Goal: Contribute content: Contribute content

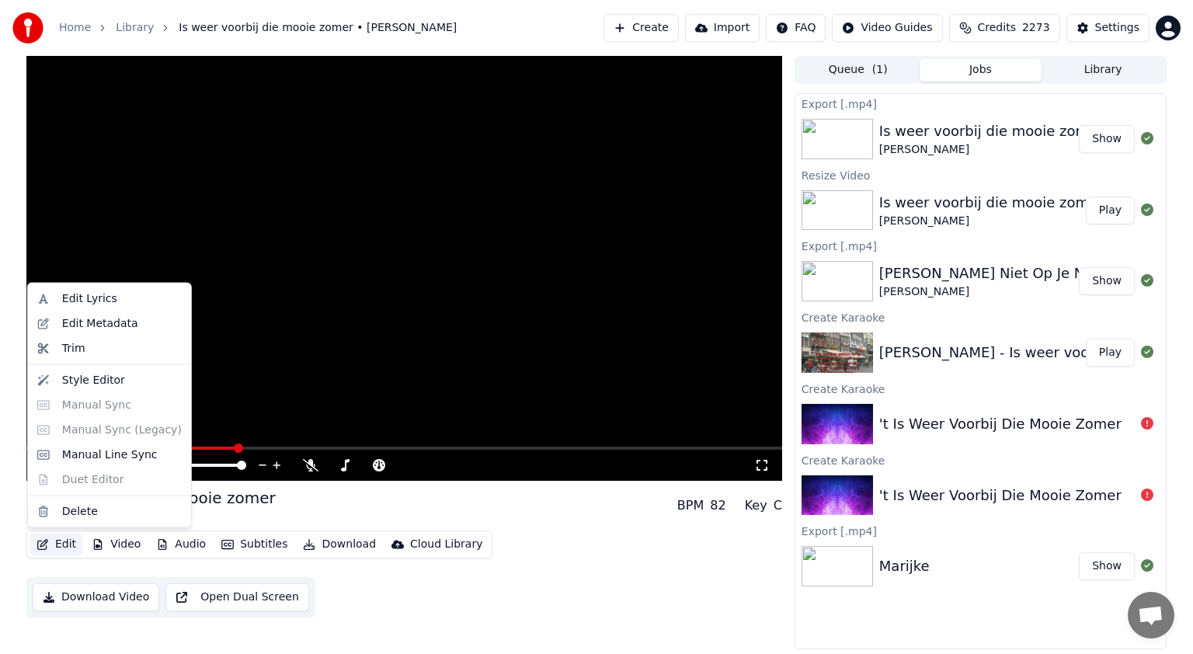
click at [66, 540] on button "Edit" at bounding box center [56, 545] width 52 height 22
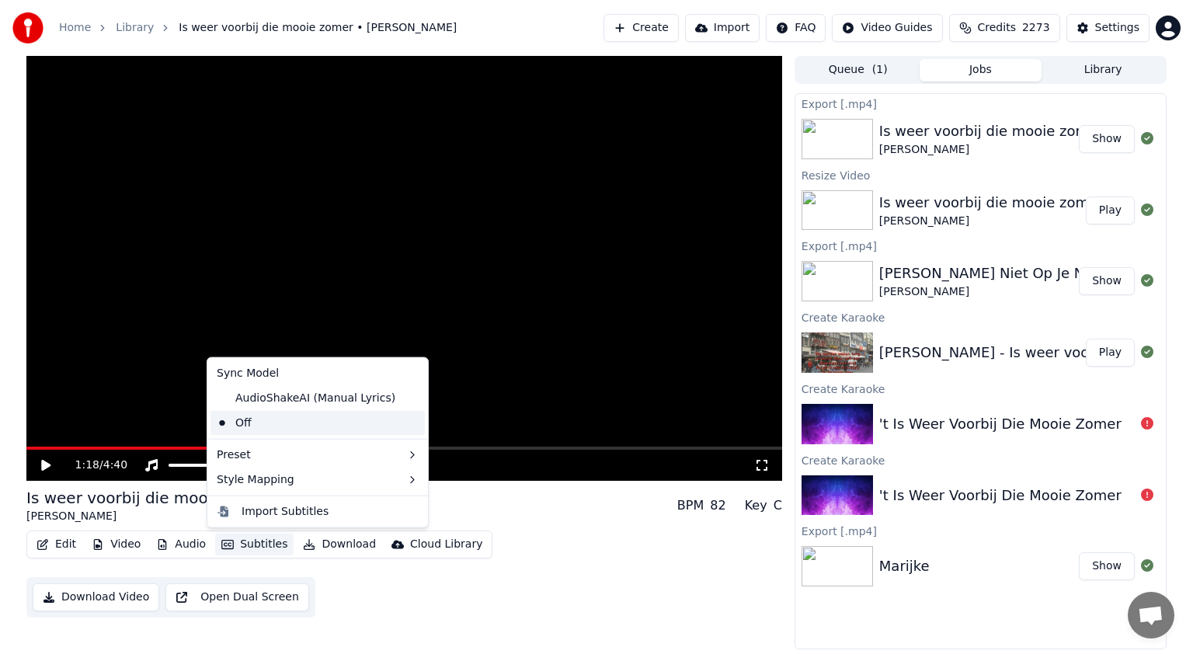
click at [281, 423] on div "Off" at bounding box center [318, 423] width 214 height 25
click at [258, 545] on button "Subtitles" at bounding box center [254, 545] width 78 height 22
click at [271, 401] on div "AudioShakeAI (Manual Lyrics)" at bounding box center [306, 398] width 191 height 25
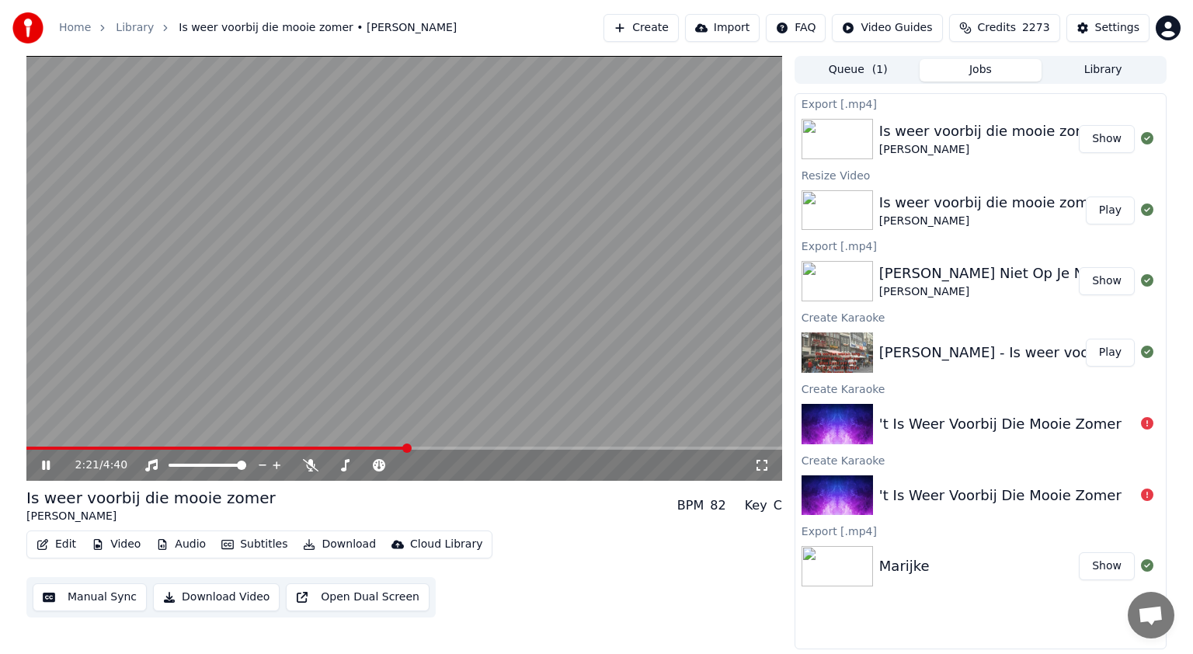
click at [47, 465] on icon at bounding box center [46, 465] width 8 height 9
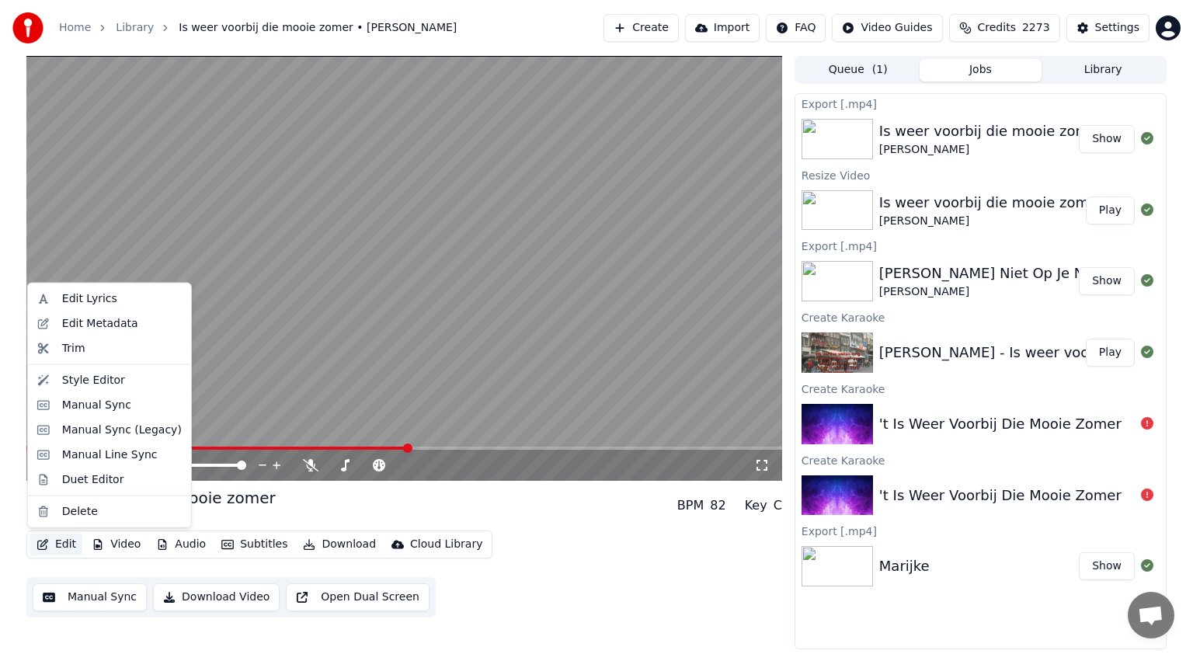
click at [60, 545] on button "Edit" at bounding box center [56, 545] width 52 height 22
click at [92, 451] on div "Manual Line Sync" at bounding box center [110, 456] width 96 height 16
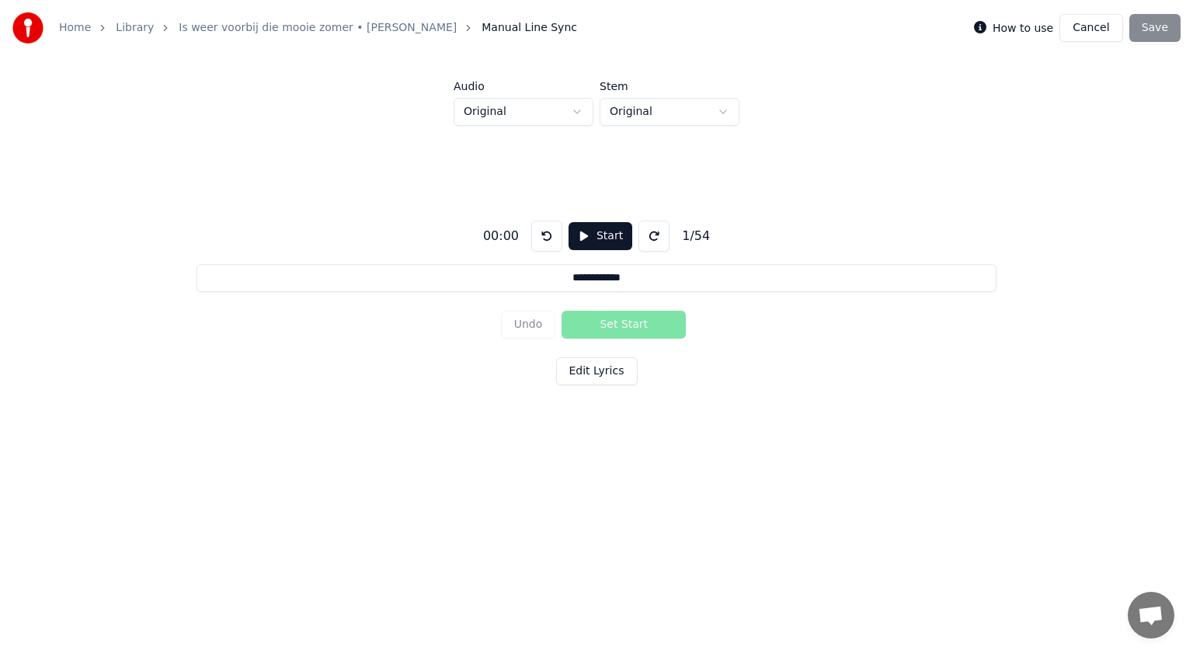
click at [602, 238] on button "Start" at bounding box center [601, 236] width 64 height 28
click at [602, 238] on button "Pause" at bounding box center [600, 236] width 69 height 28
click at [1097, 30] on button "Cancel" at bounding box center [1091, 28] width 63 height 28
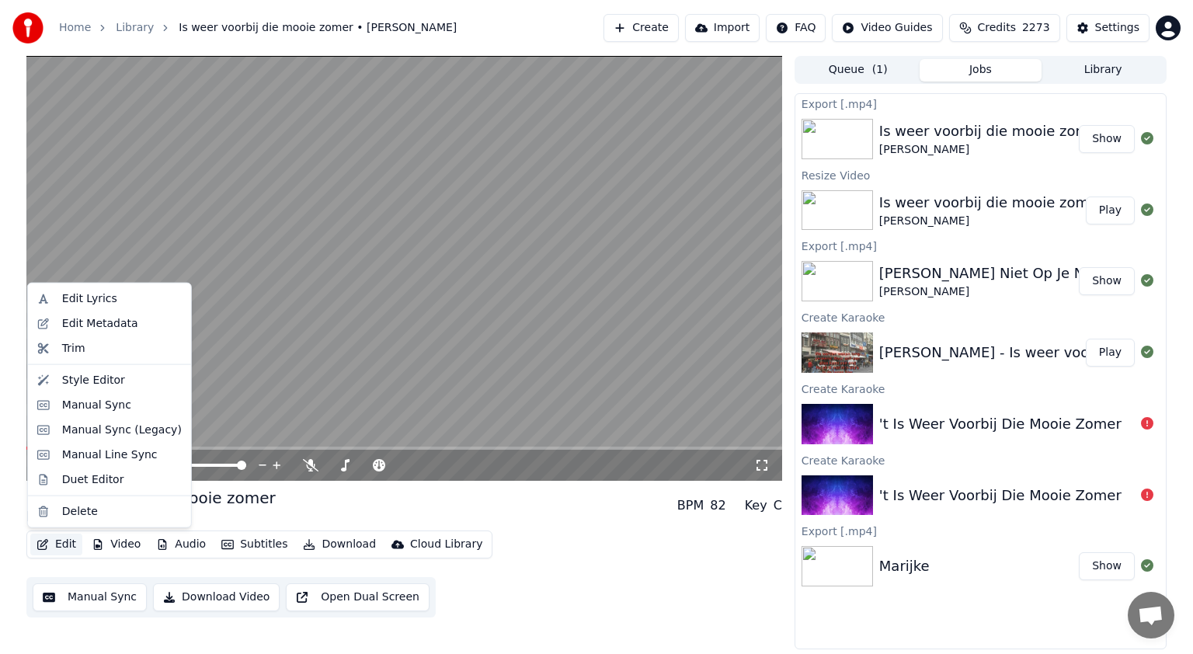
click at [64, 545] on button "Edit" at bounding box center [56, 545] width 52 height 22
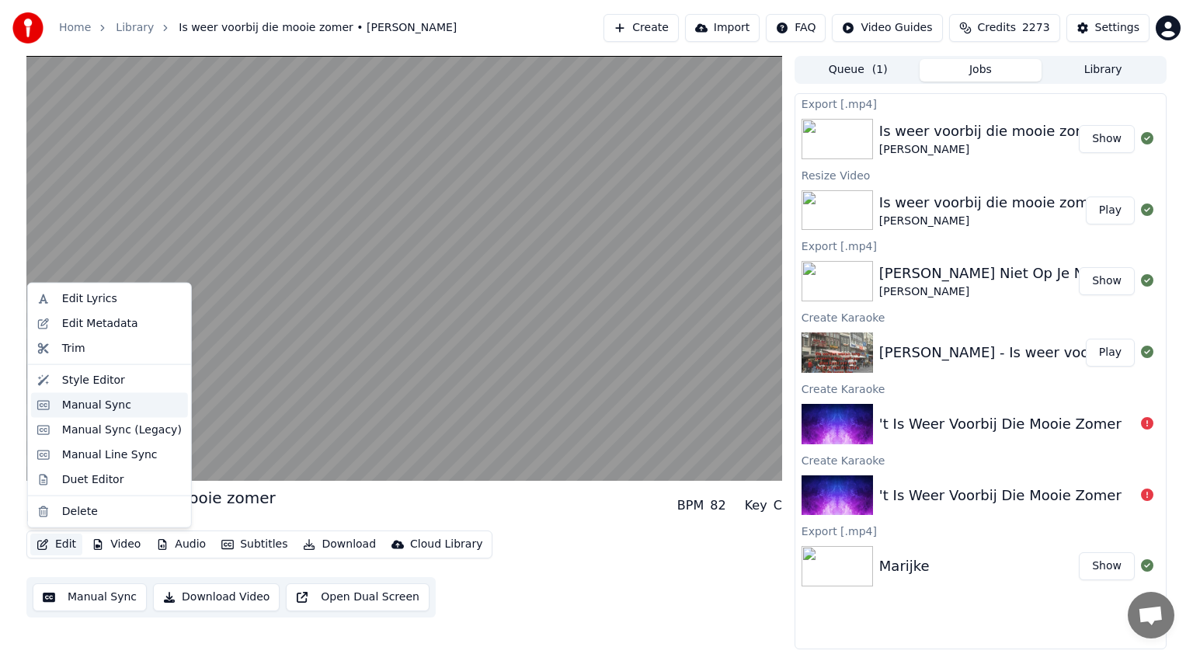
click at [96, 406] on div "Manual Sync" at bounding box center [96, 406] width 69 height 16
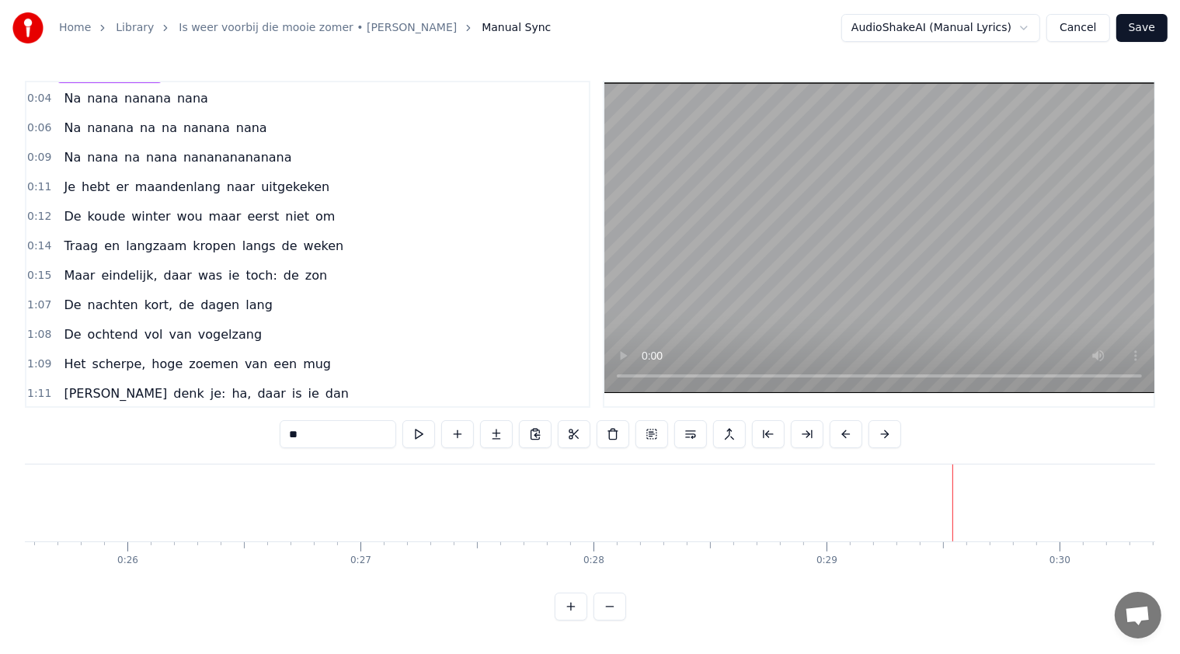
scroll to position [36, 0]
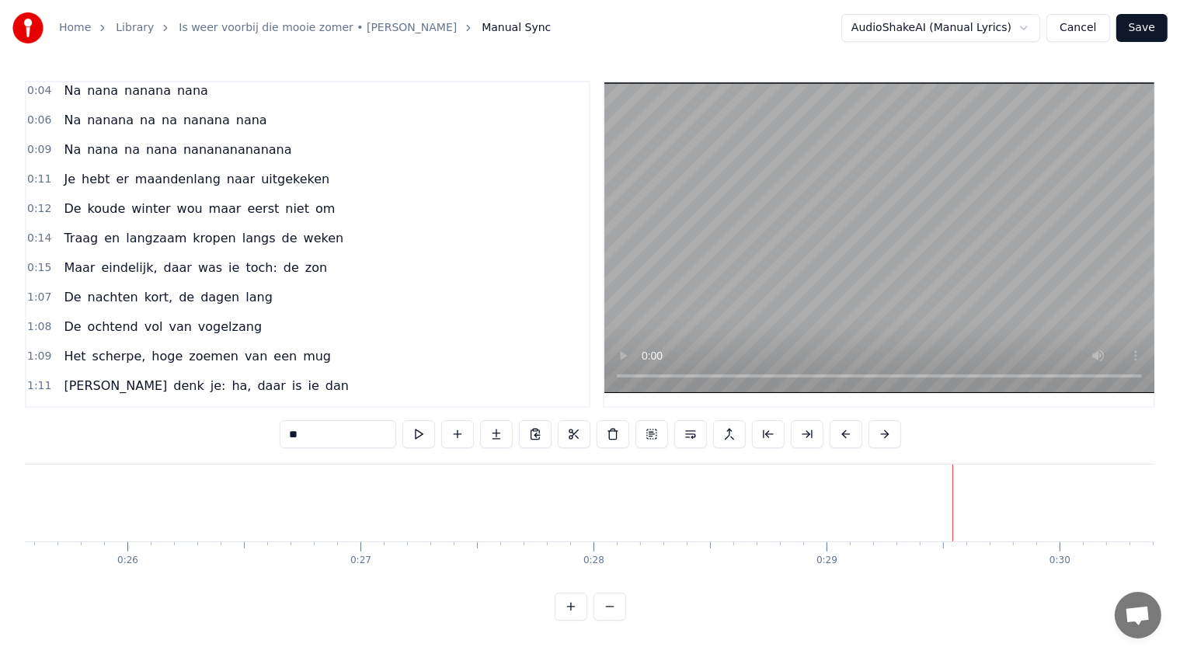
click at [57, 176] on div "Je hebt er maandenlang naar uitgekeken" at bounding box center [196, 179] width 278 height 28
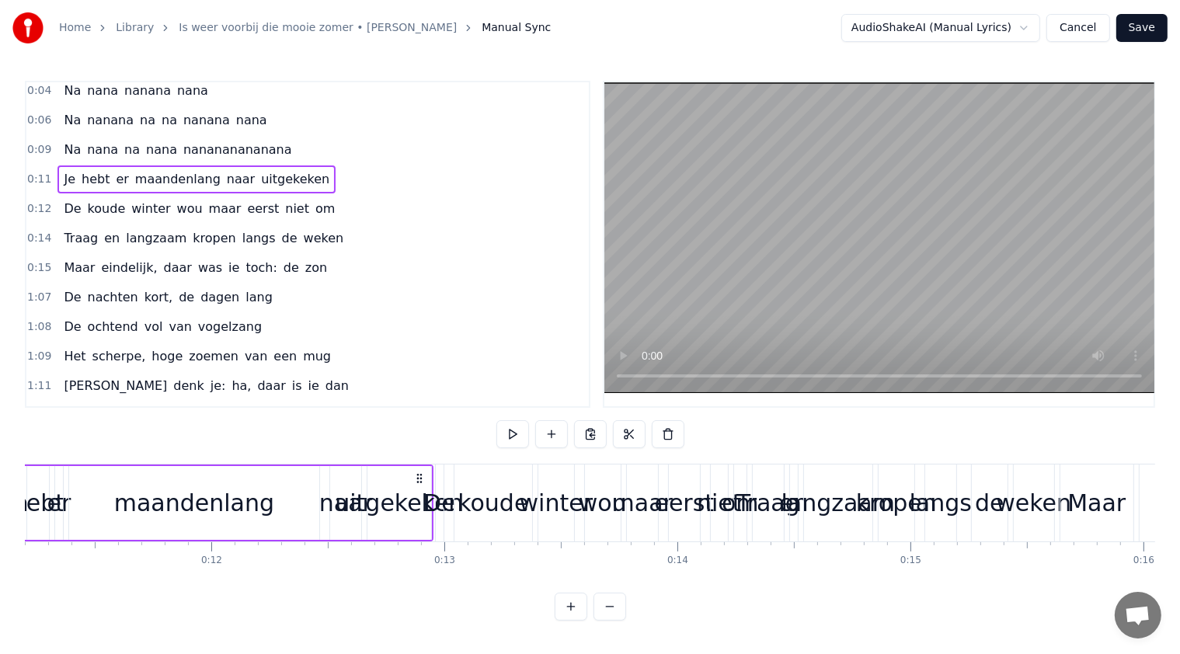
scroll to position [0, 2514]
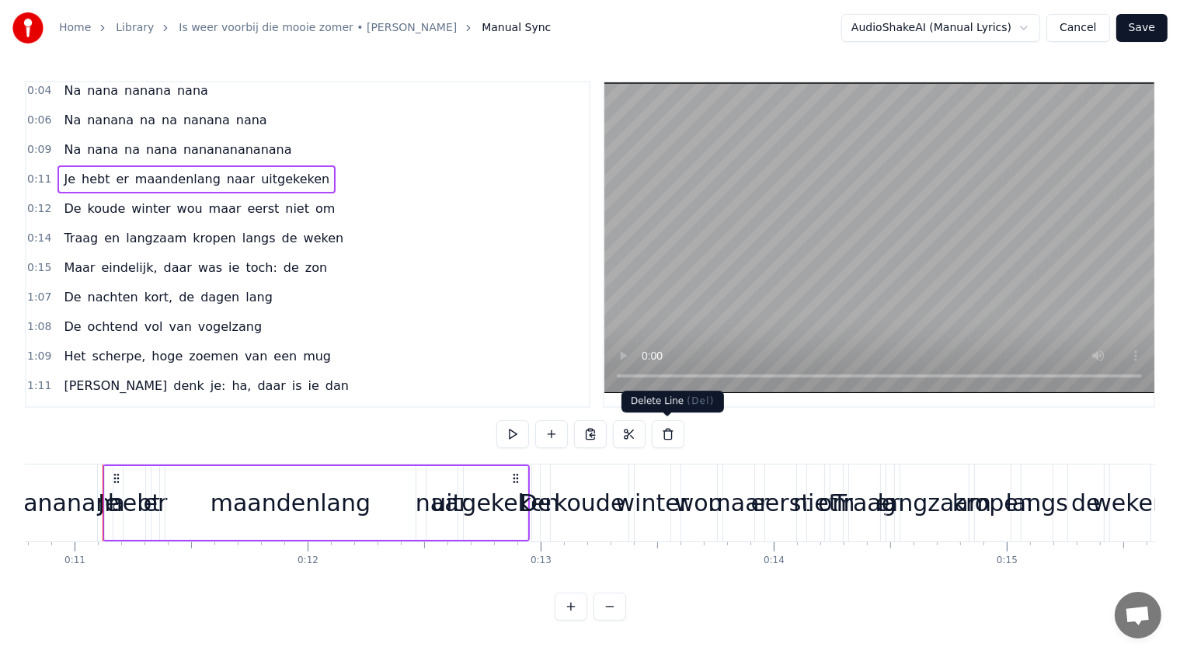
click at [673, 434] on button at bounding box center [668, 434] width 33 height 28
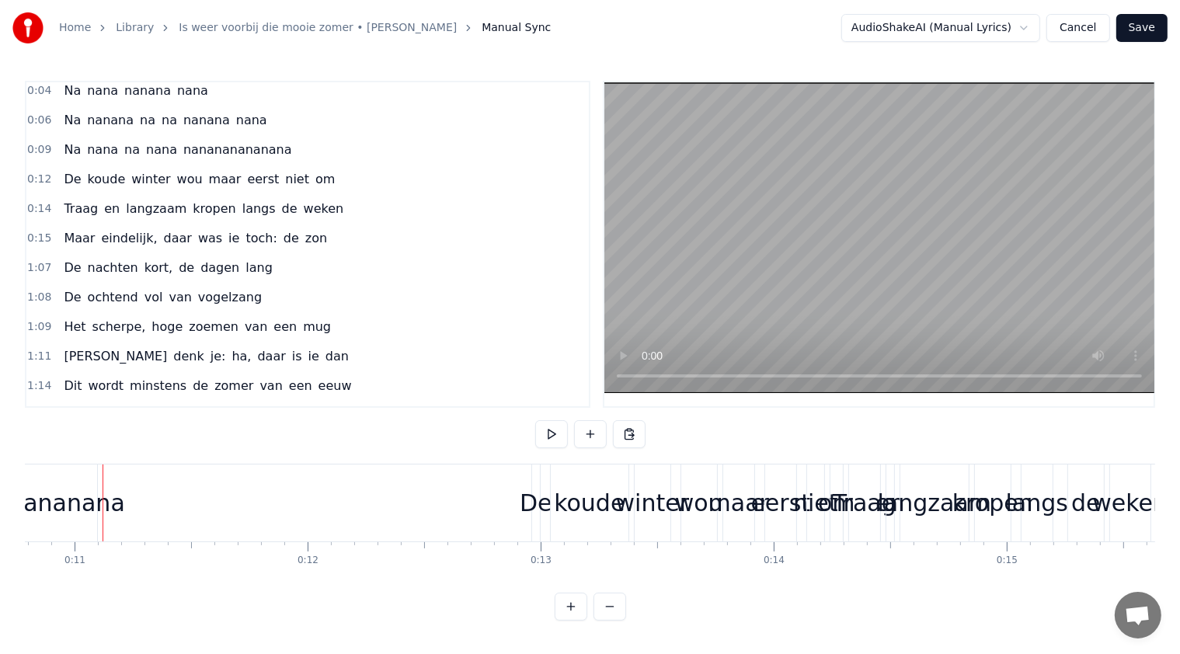
click at [57, 178] on div "De koude winter wou maar eerst niet om" at bounding box center [199, 179] width 284 height 28
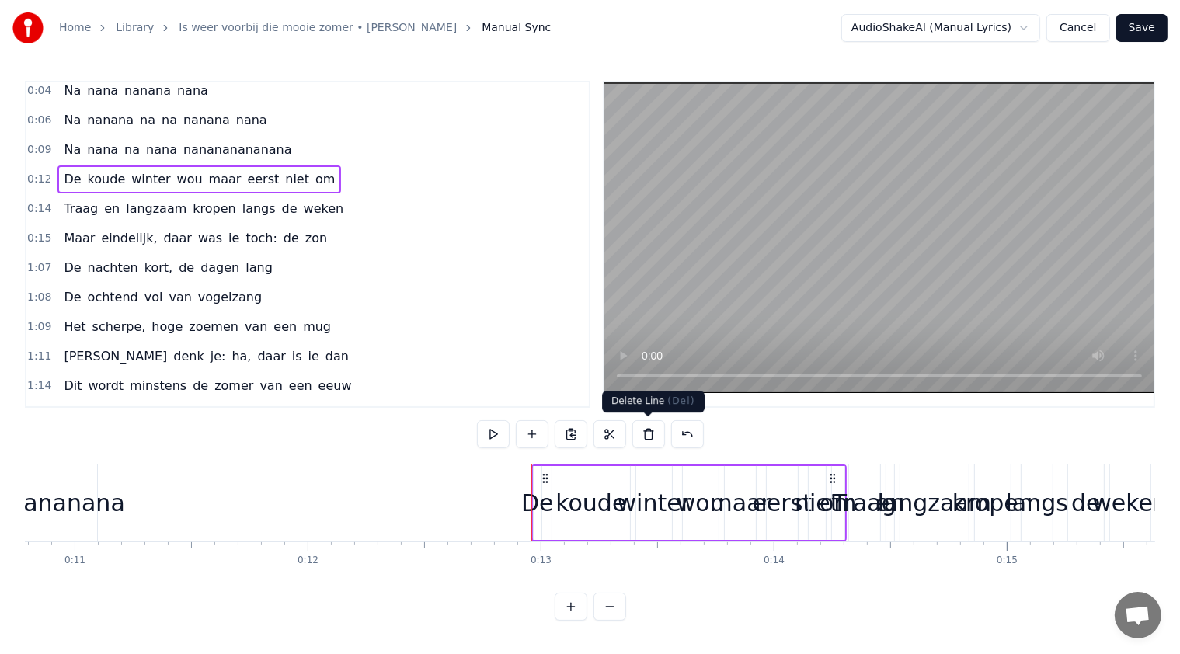
click at [657, 435] on button at bounding box center [648, 434] width 33 height 28
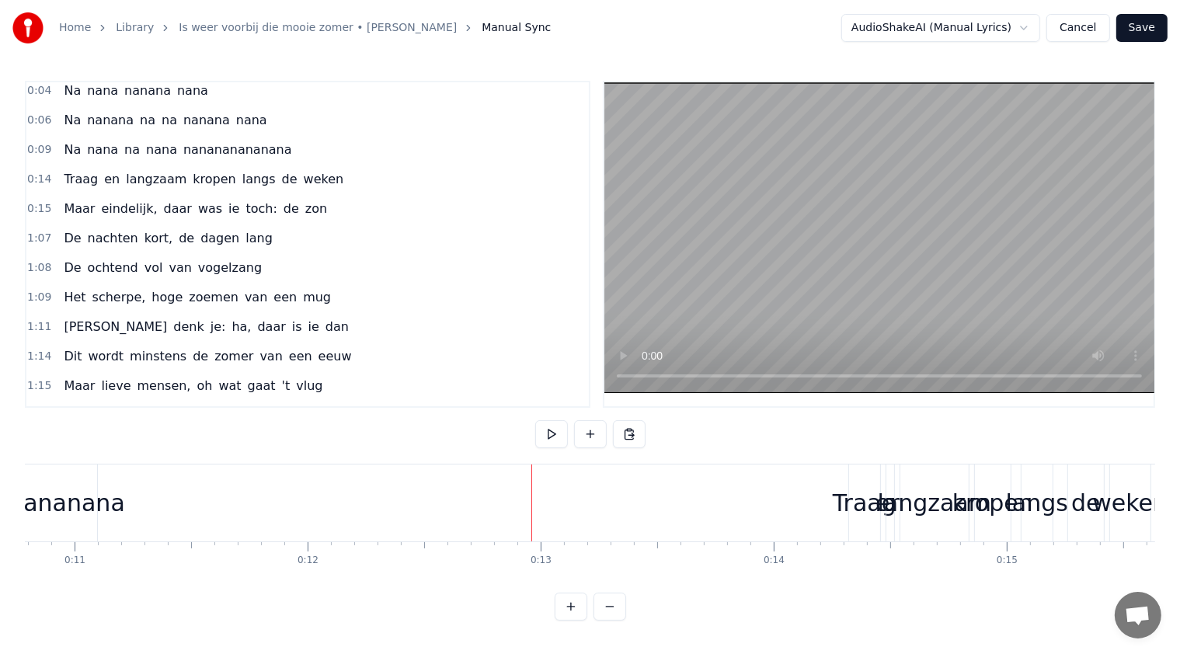
click at [51, 175] on div "0:14 Traag en langzaam kropen langs de weken" at bounding box center [307, 180] width 563 height 30
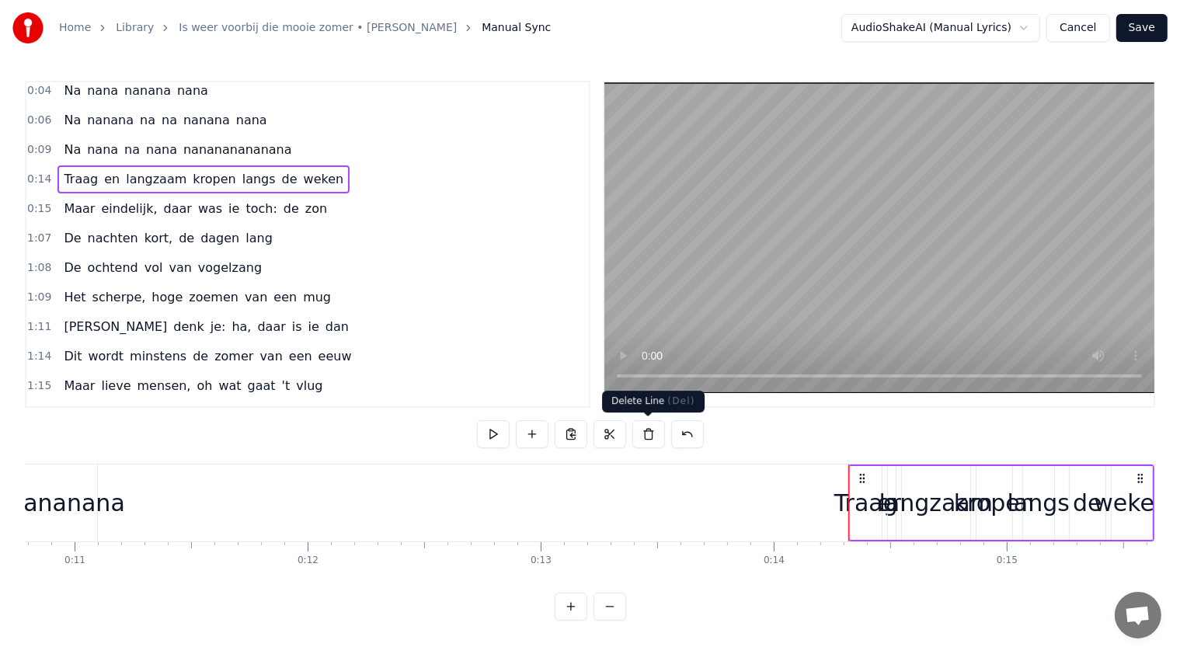
click at [643, 438] on button at bounding box center [648, 434] width 33 height 28
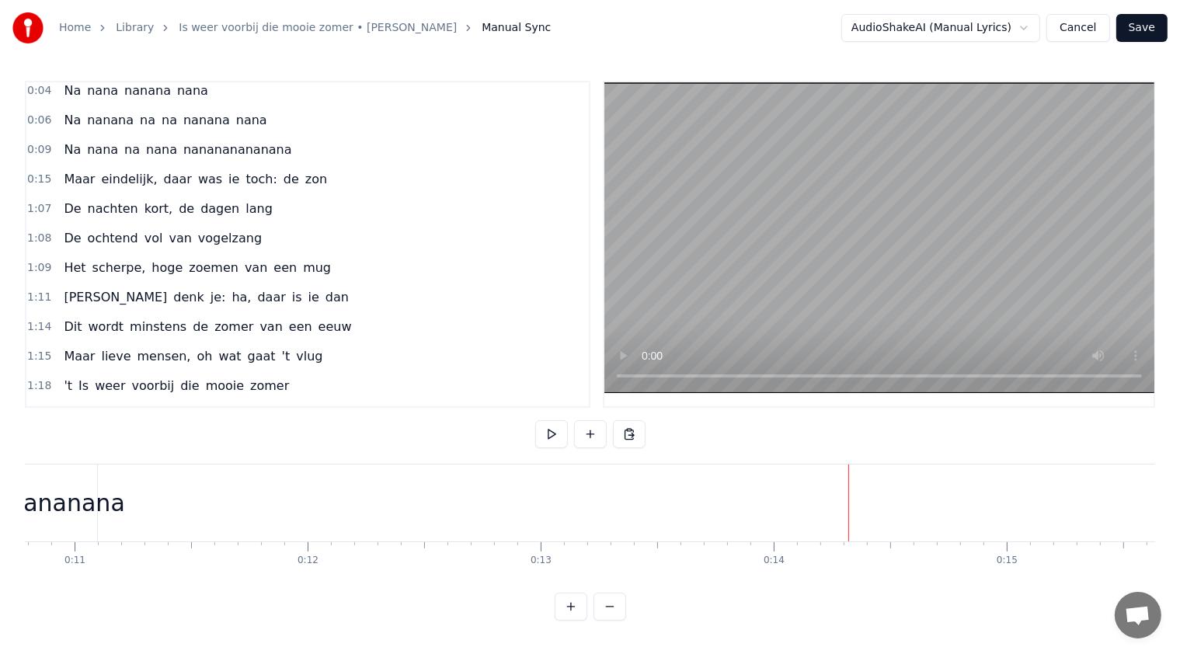
click at [50, 179] on div "0:15 Maar eindelijk, daar was ie toch: de zon" at bounding box center [307, 180] width 563 height 30
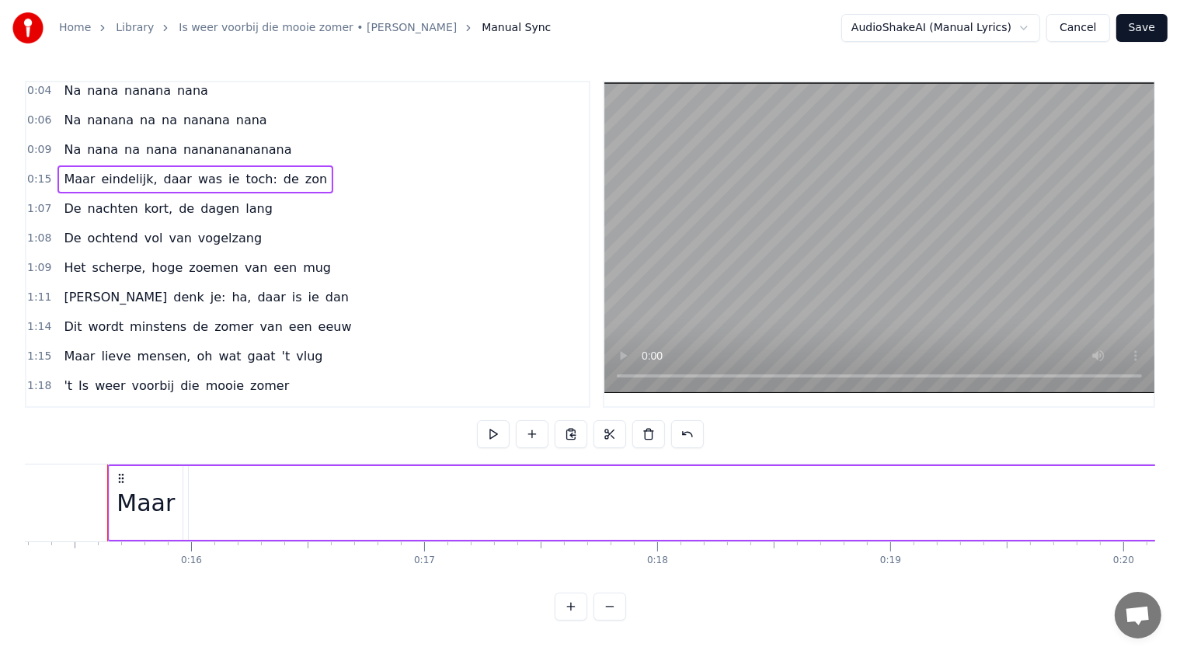
scroll to position [0, 3568]
click at [650, 430] on button at bounding box center [648, 434] width 33 height 28
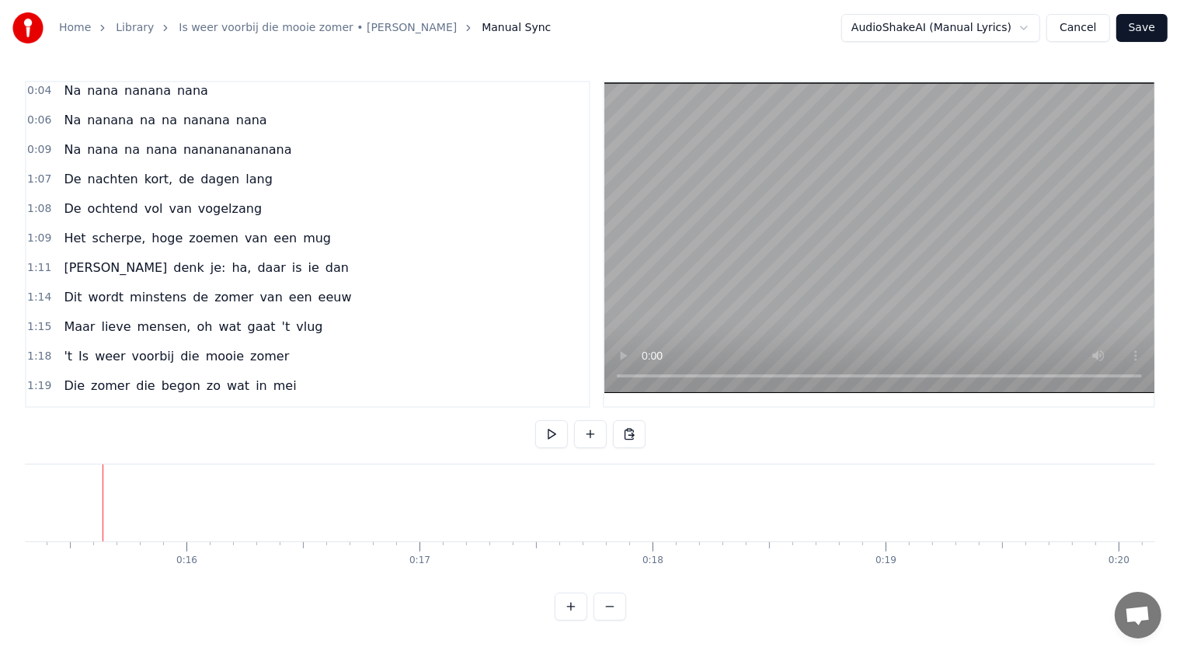
click at [57, 176] on div "De nachten kort, de dagen lang" at bounding box center [167, 179] width 221 height 28
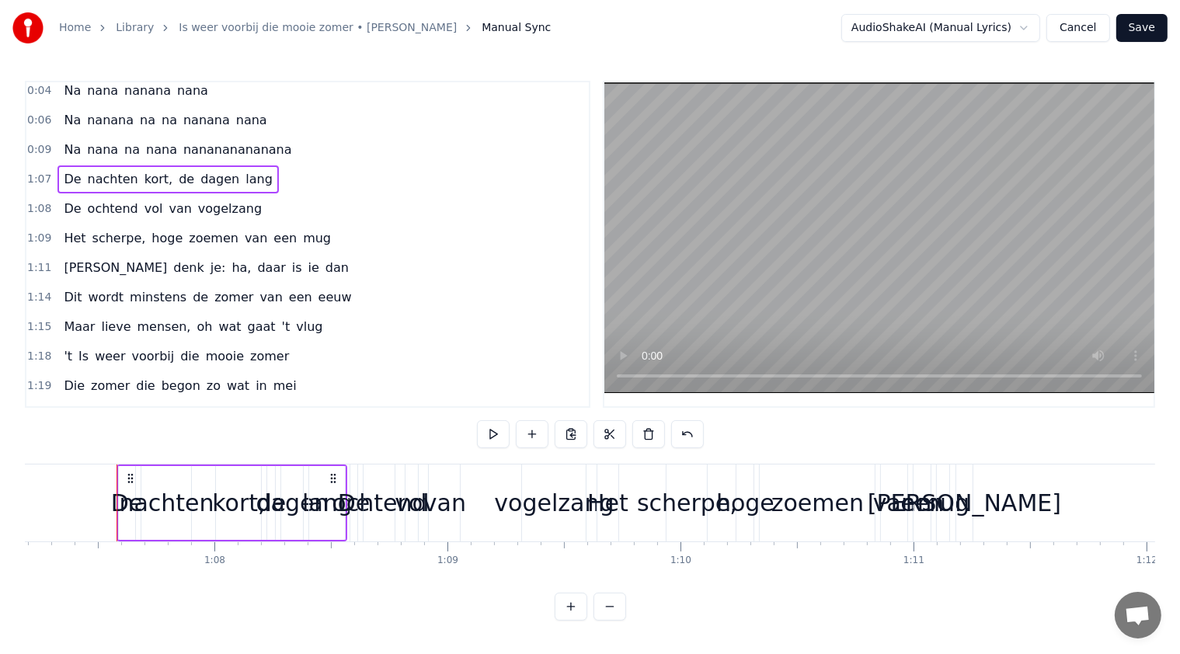
scroll to position [0, 15673]
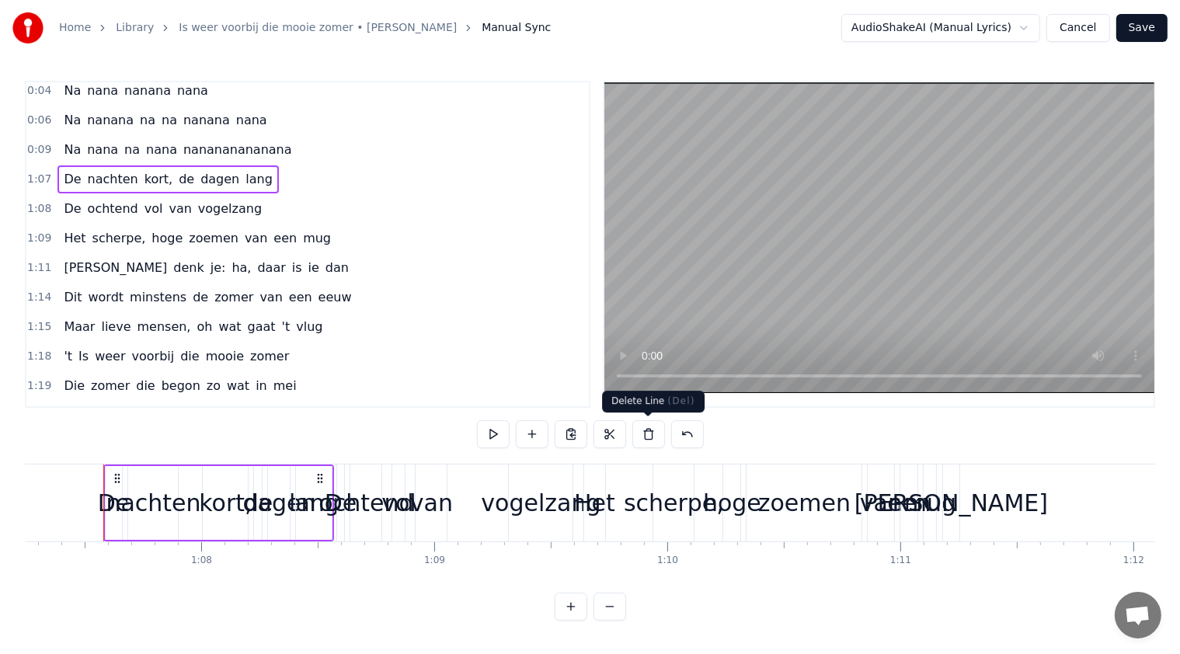
click at [645, 431] on button at bounding box center [648, 434] width 33 height 28
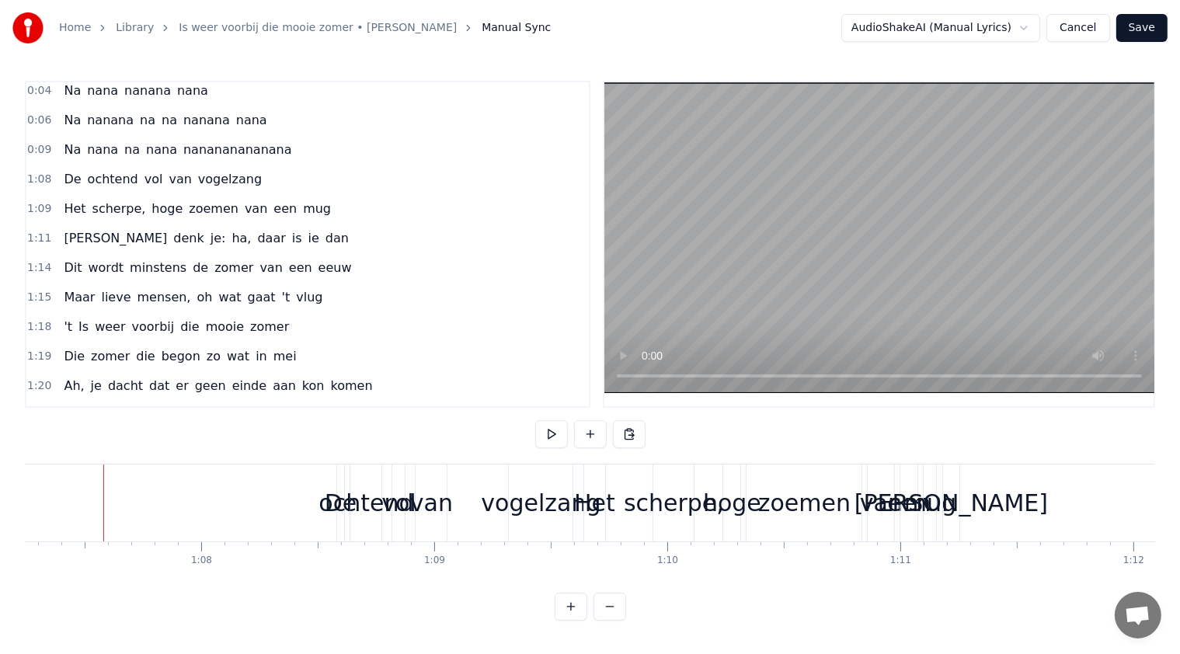
click at [57, 183] on div "De ochtend vol van vogelzang" at bounding box center [162, 179] width 211 height 28
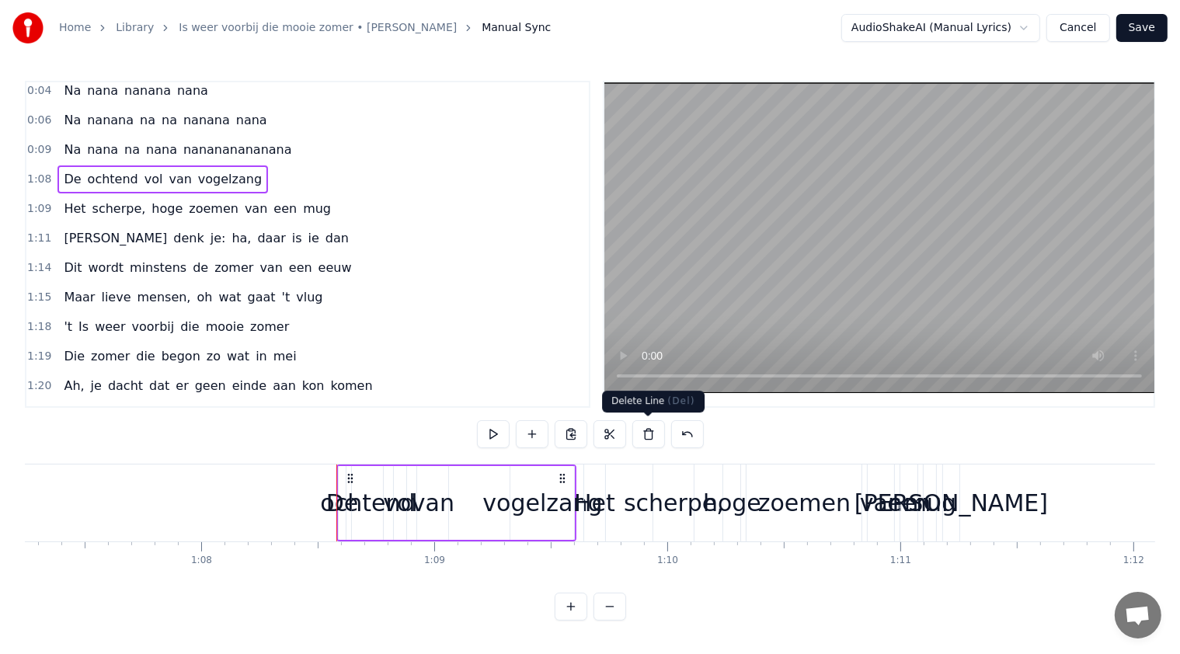
click at [650, 430] on button at bounding box center [648, 434] width 33 height 28
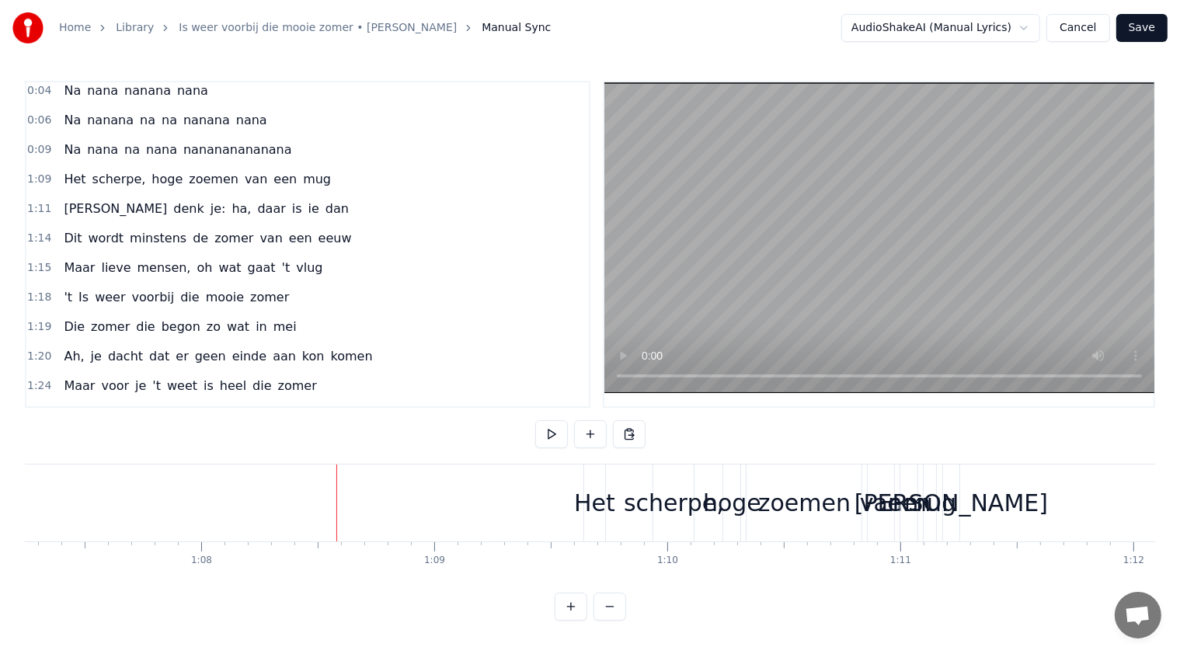
click at [52, 233] on div "1:14 Dit wordt minstens de zomer van een eeuw" at bounding box center [307, 239] width 563 height 30
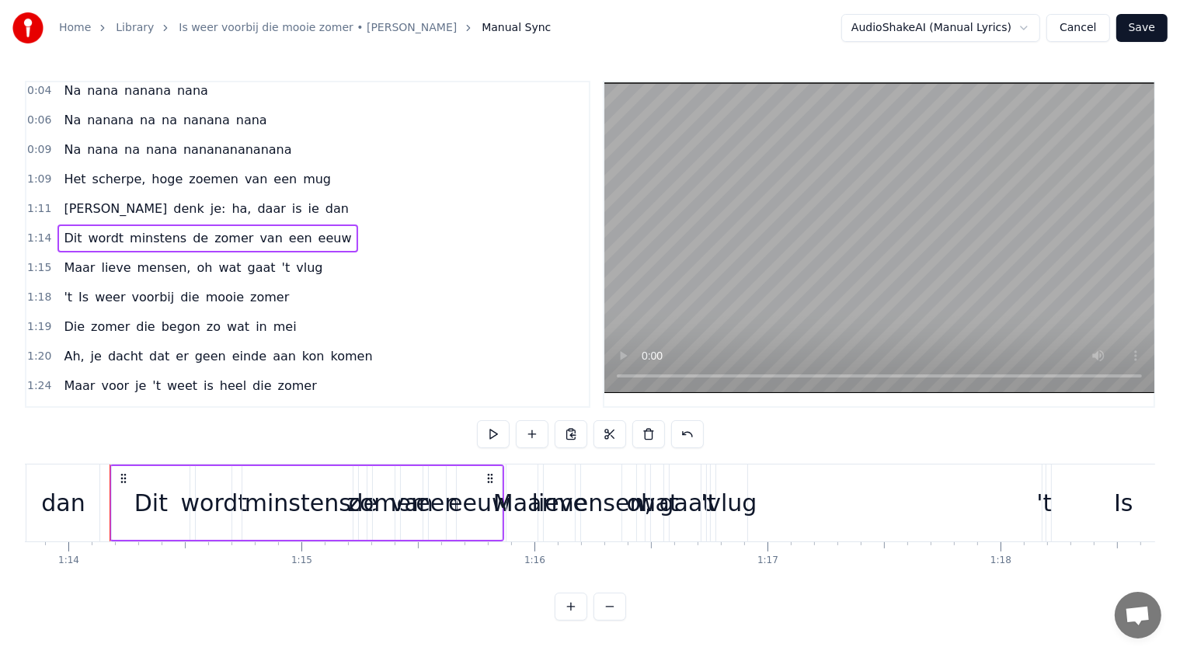
scroll to position [0, 17212]
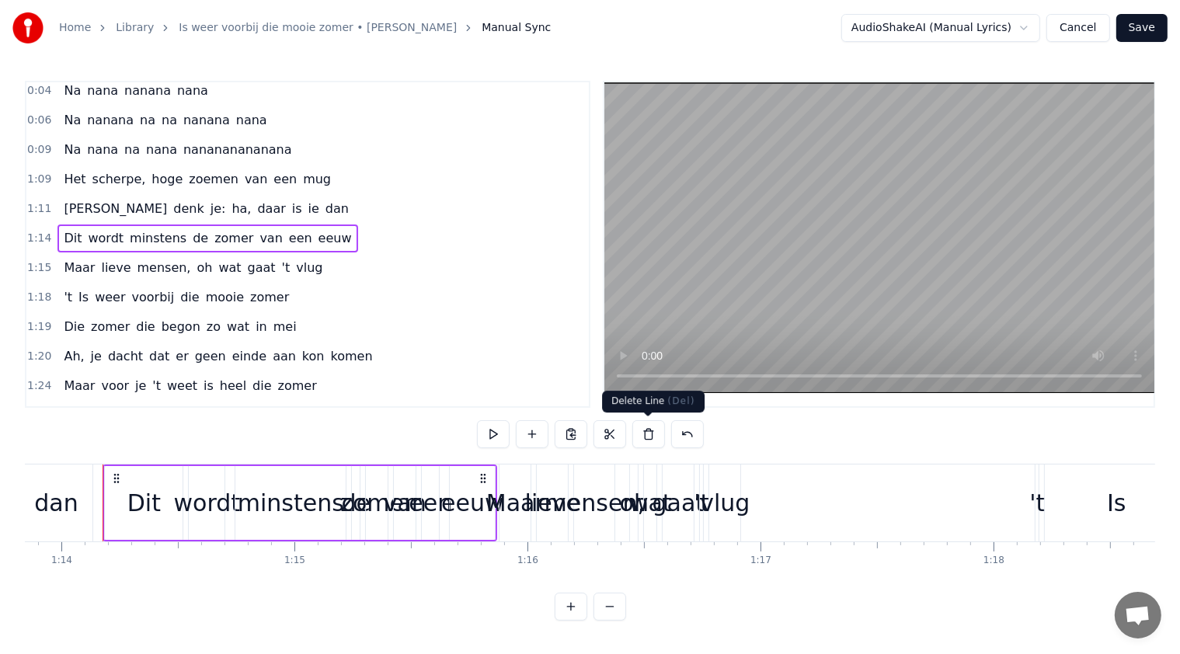
click at [645, 437] on button at bounding box center [648, 434] width 33 height 28
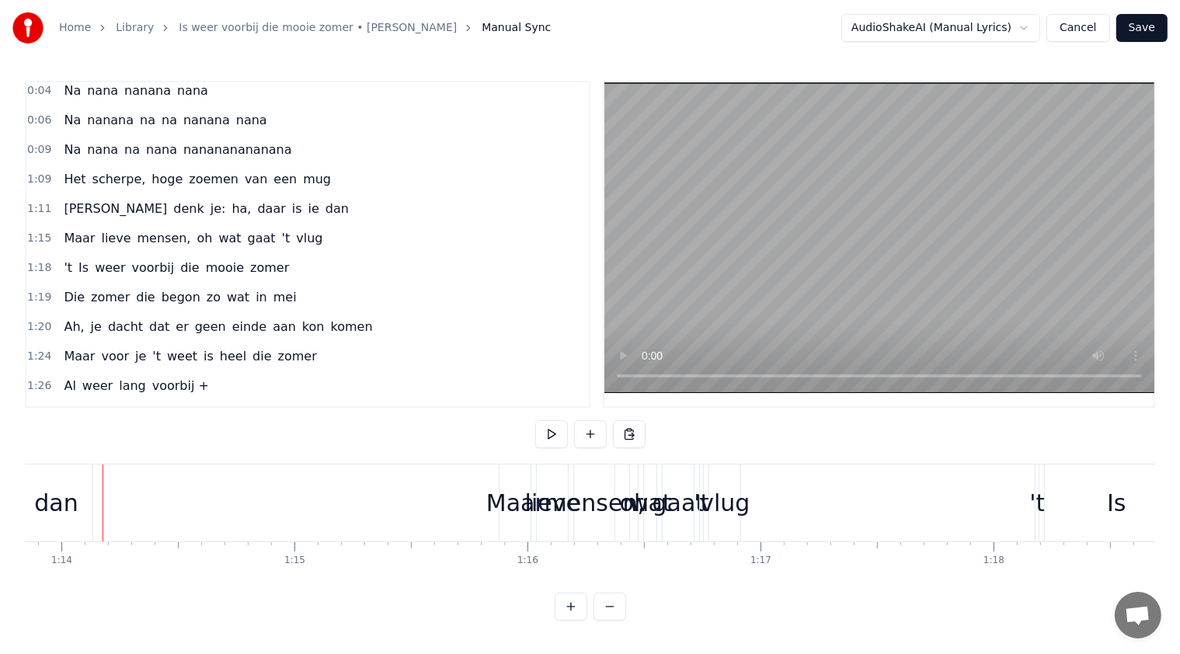
click at [52, 235] on div "1:15 Maar lieve mensen, oh wat gaat 't vlug" at bounding box center [307, 239] width 563 height 30
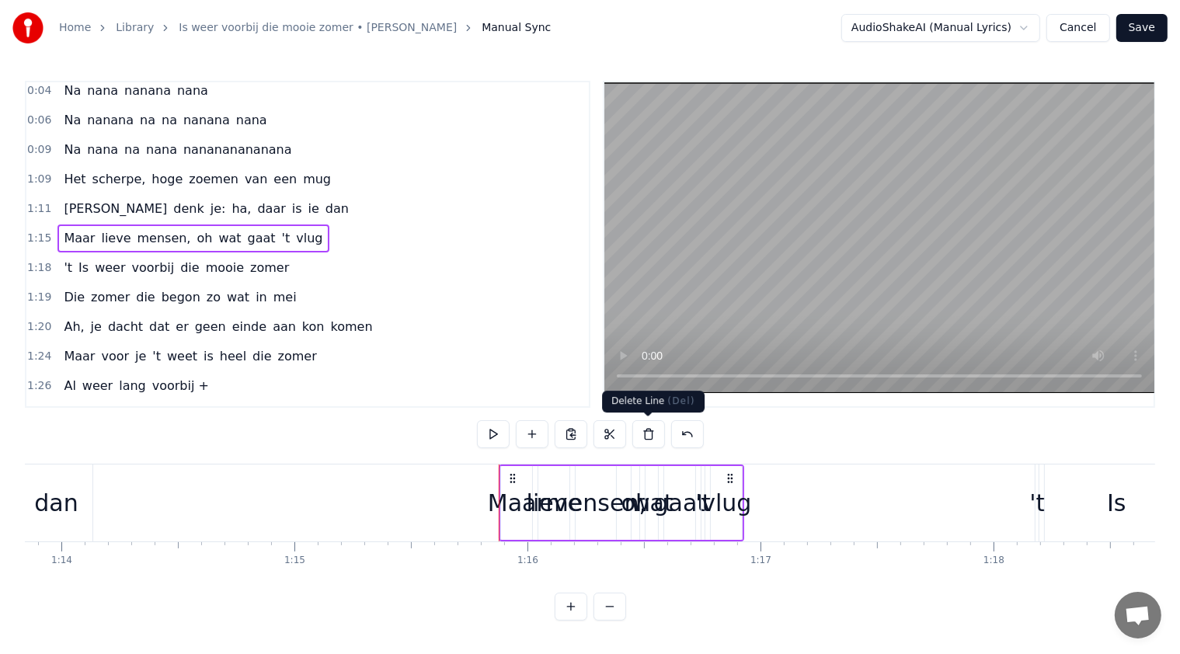
click at [653, 430] on button at bounding box center [648, 434] width 33 height 28
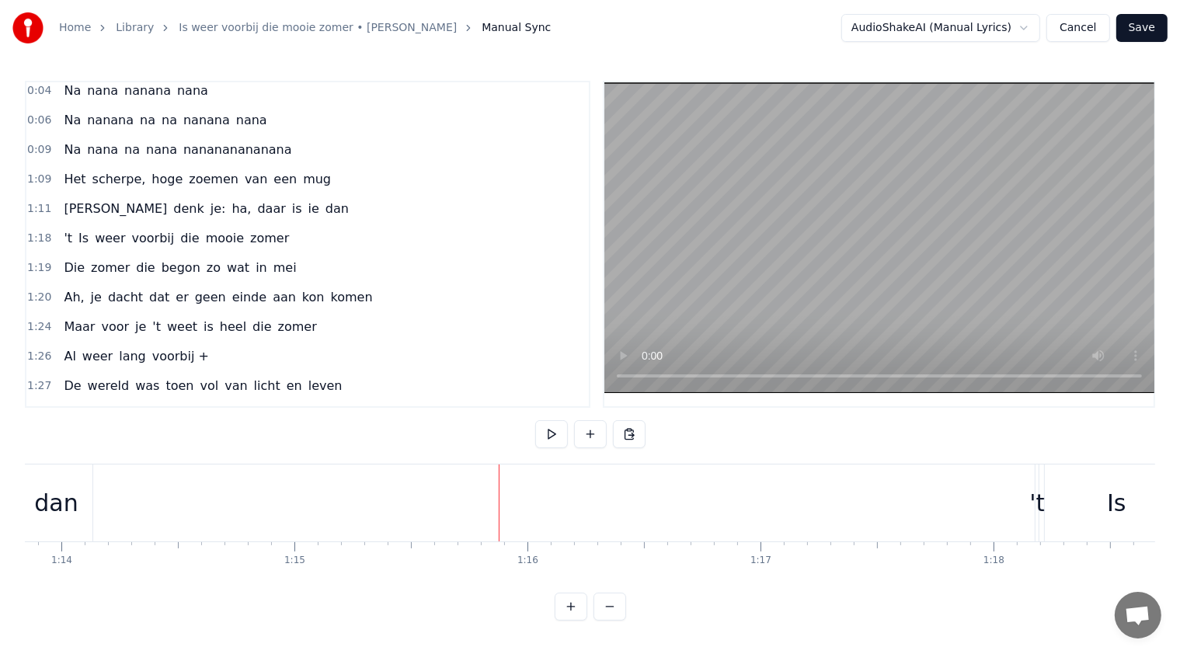
click at [53, 175] on div "1:09 Het scherpe, hoge zoemen van een mug" at bounding box center [307, 180] width 563 height 30
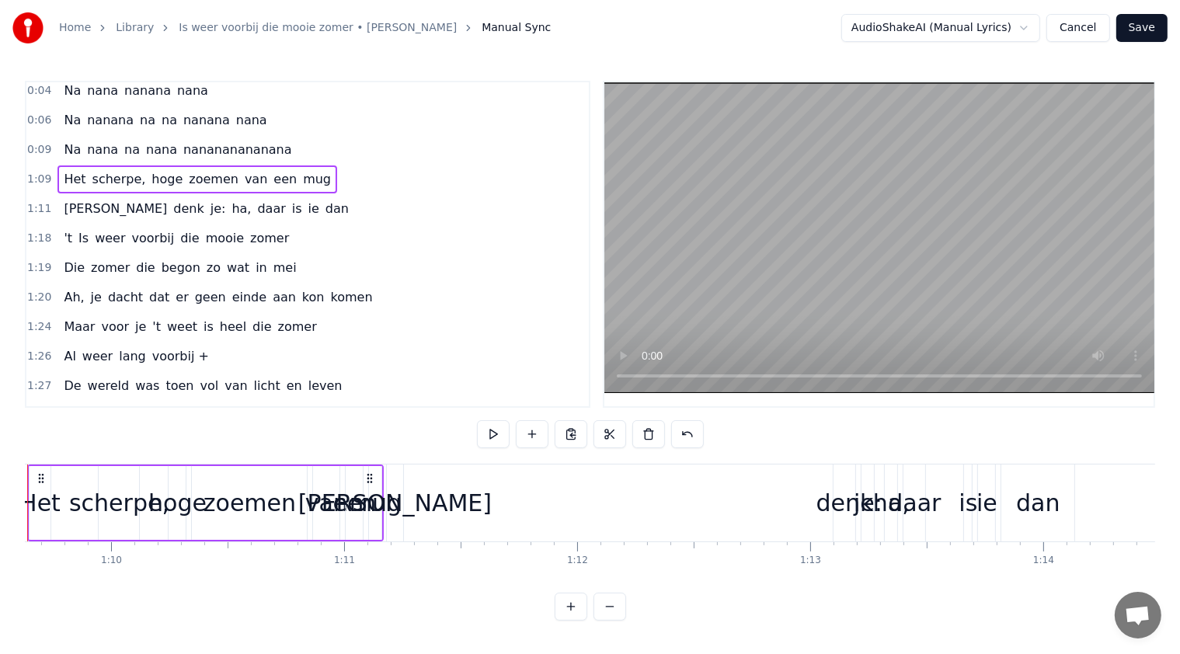
scroll to position [0, 16154]
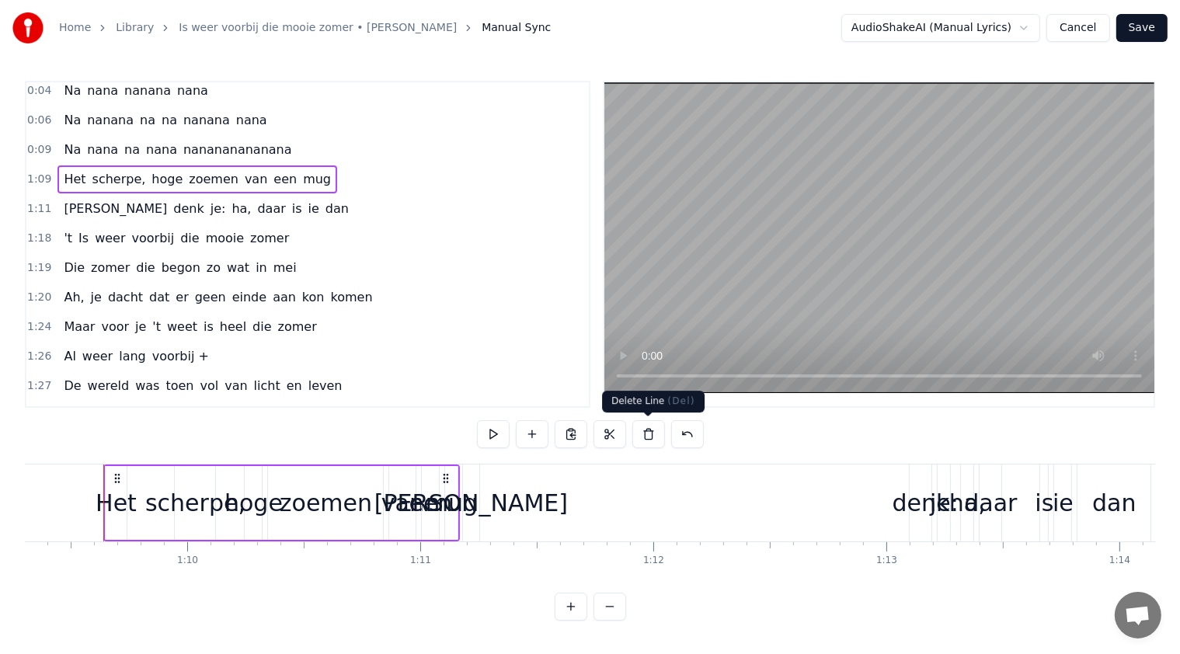
click at [643, 436] on button at bounding box center [648, 434] width 33 height 28
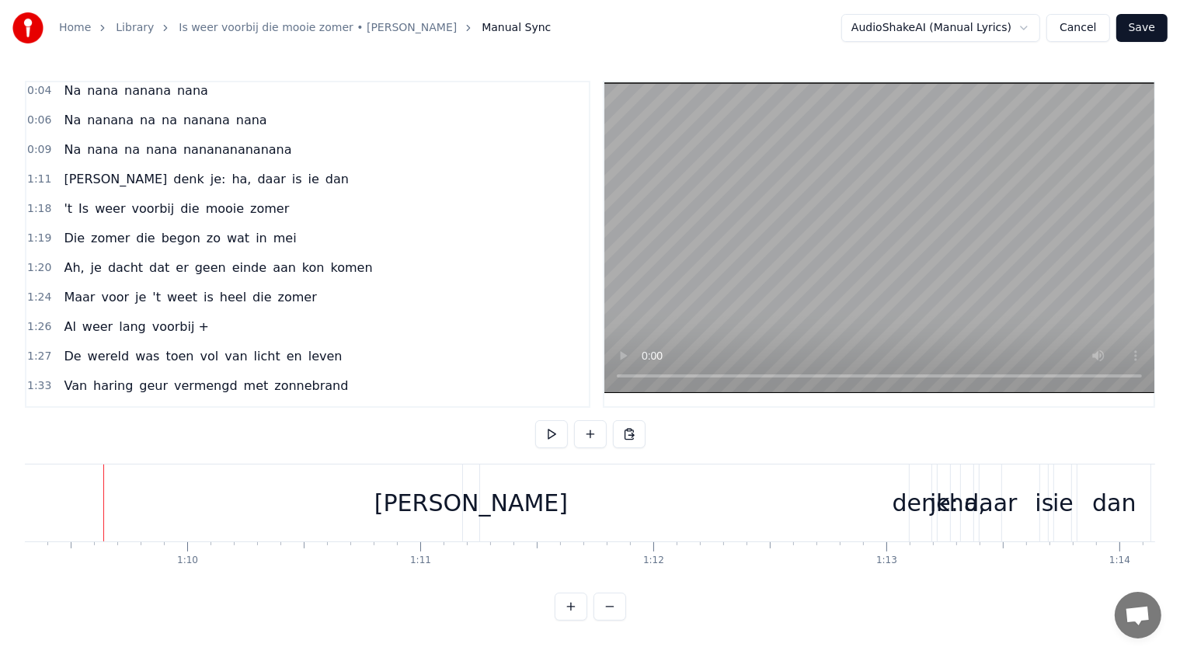
click at [57, 179] on div "[PERSON_NAME] je: ha, daar is ie dan" at bounding box center [206, 179] width 298 height 28
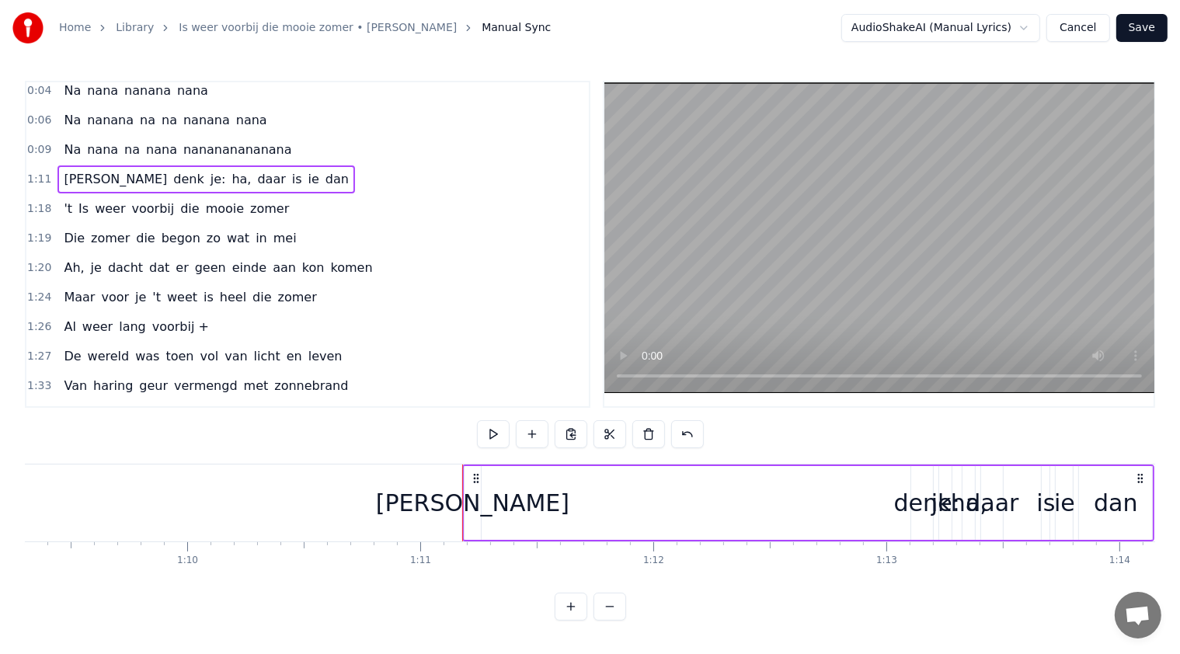
click at [645, 432] on button at bounding box center [648, 434] width 33 height 28
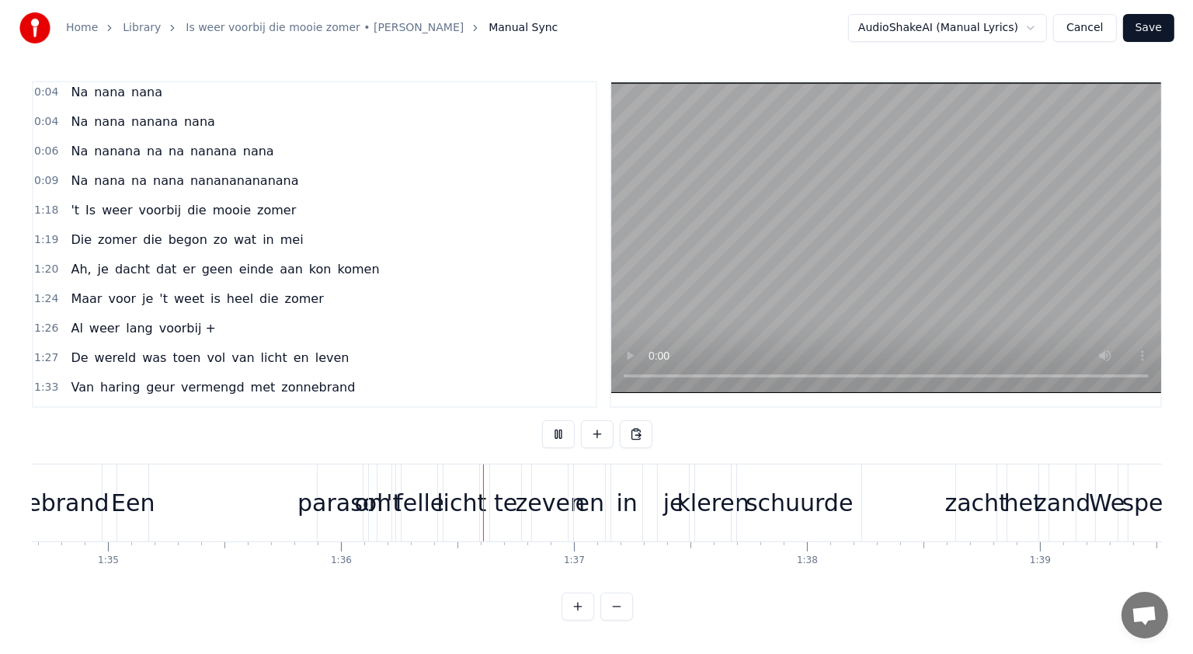
scroll to position [0, 22299]
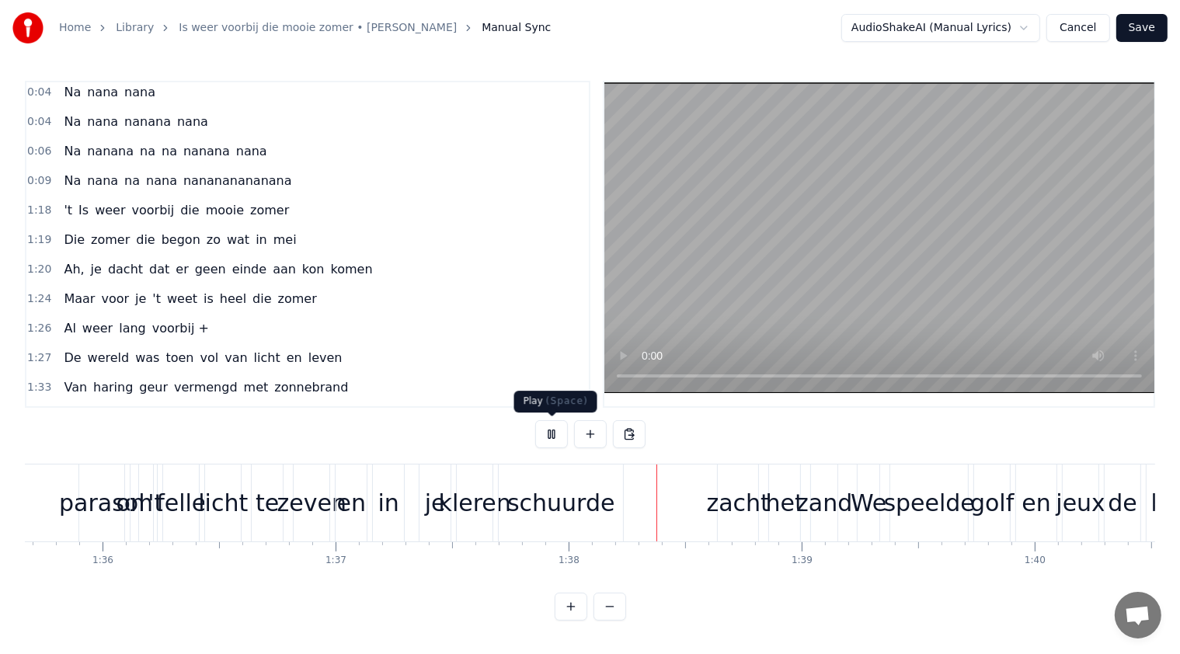
click at [552, 437] on button at bounding box center [551, 434] width 33 height 28
click at [1139, 28] on button "Save" at bounding box center [1141, 28] width 51 height 28
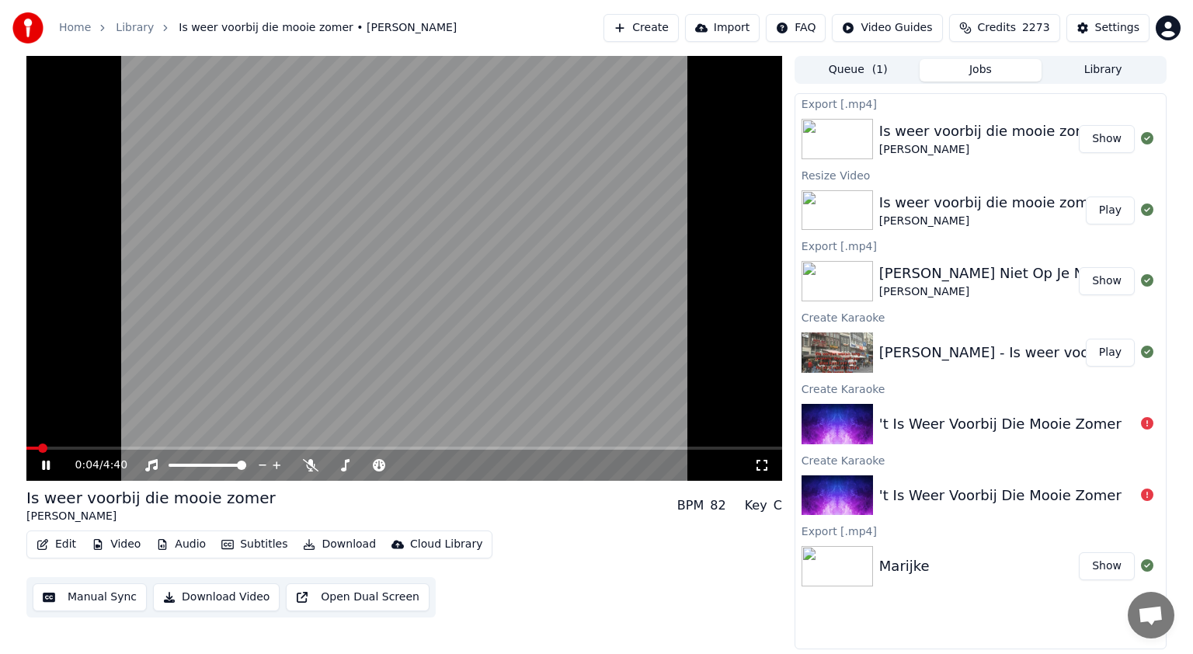
click at [44, 466] on icon at bounding box center [46, 465] width 8 height 9
click at [678, 26] on button "Create" at bounding box center [641, 28] width 75 height 28
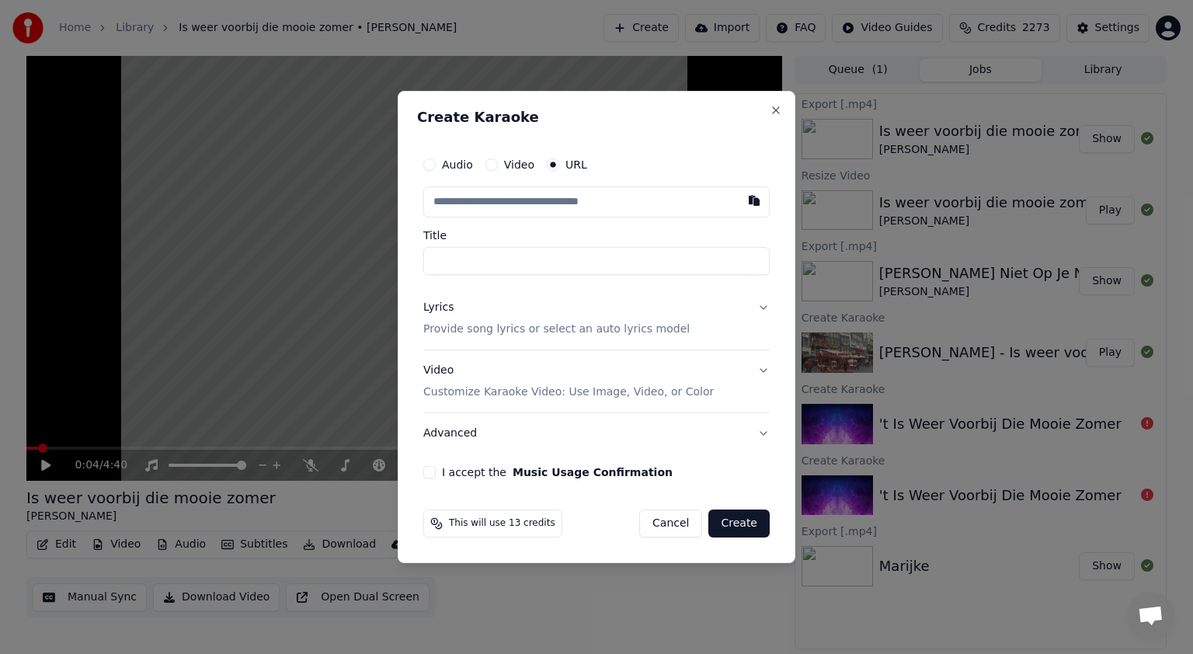
type input "**********"
click at [713, 319] on button "Lyrics Provide song lyrics or select an auto lyrics model" at bounding box center [596, 318] width 347 height 62
type input "**********"
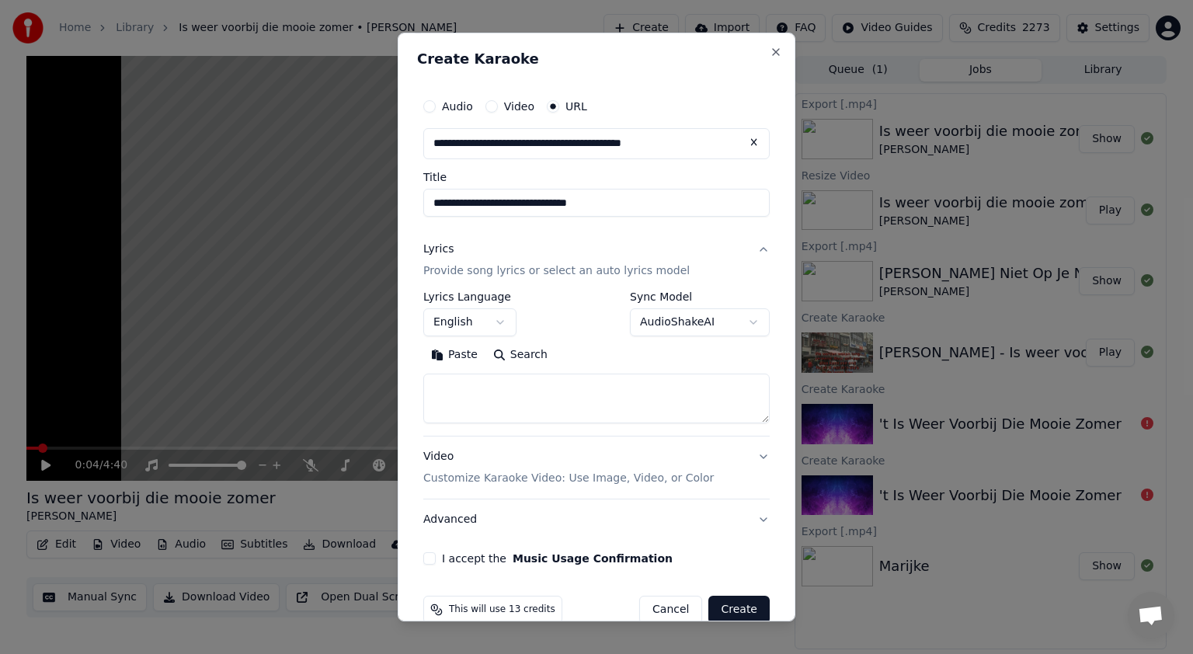
click at [448, 387] on textarea at bounding box center [596, 399] width 347 height 50
paste textarea "**********"
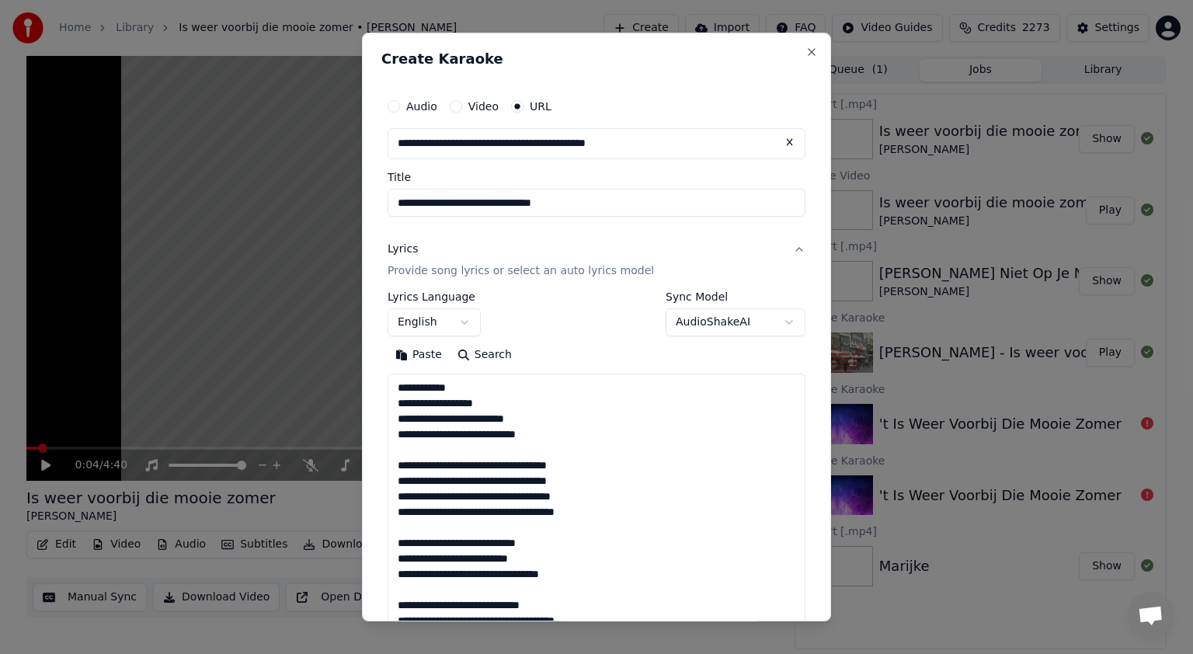
scroll to position [998, 0]
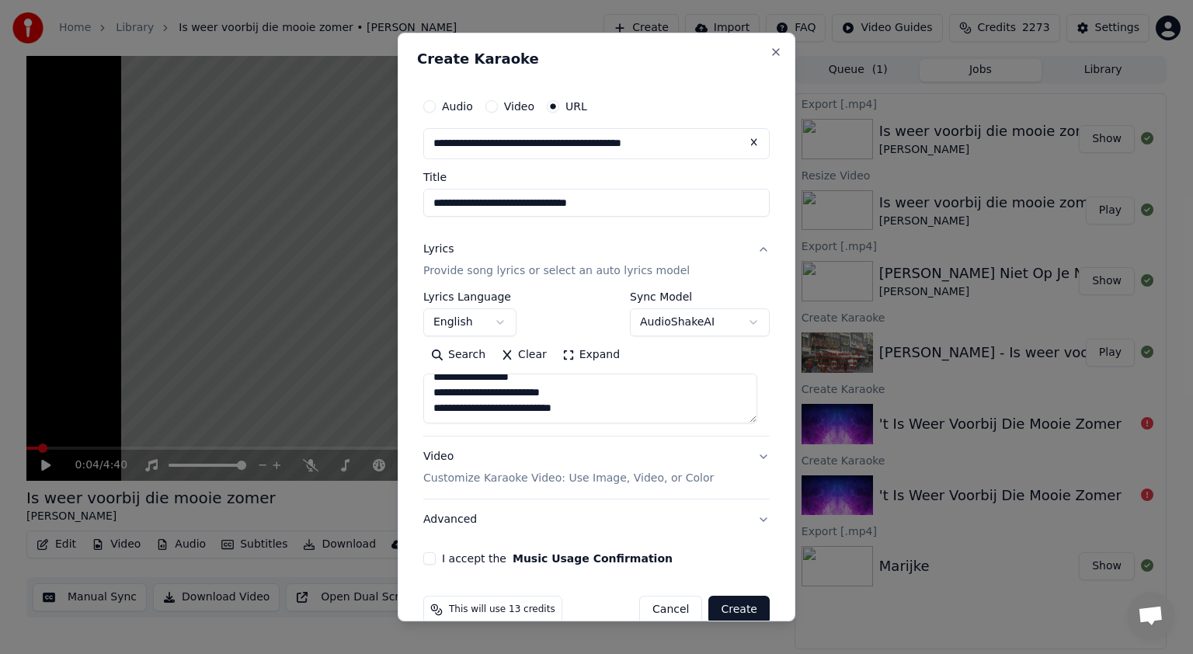
type textarea "**********"
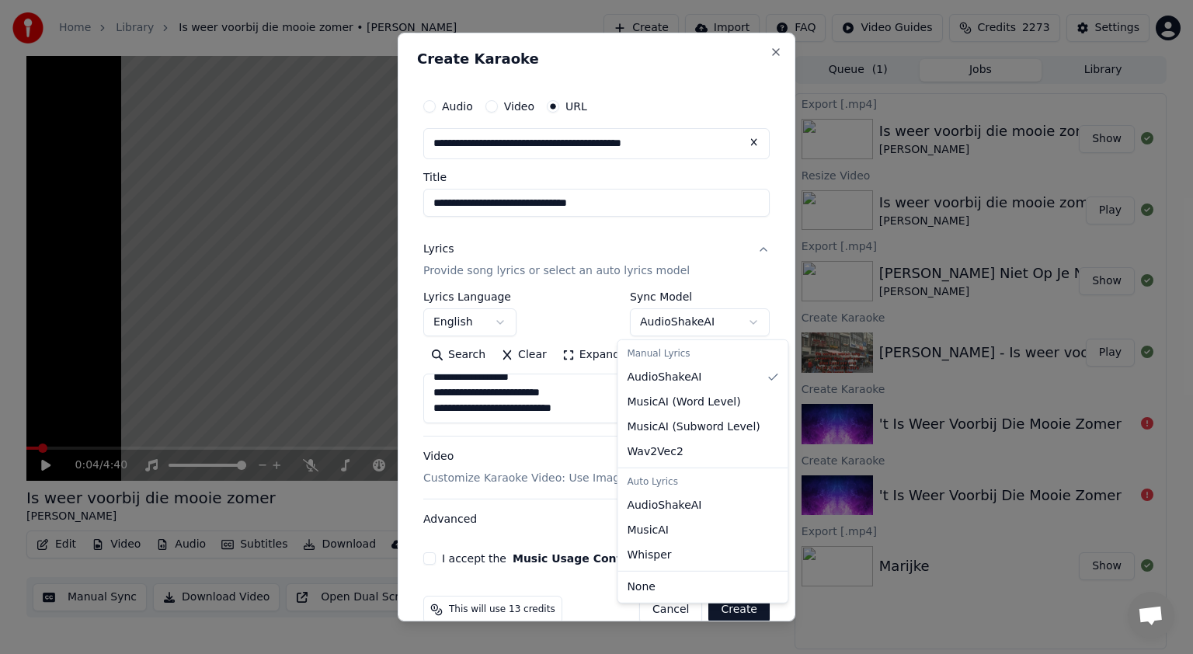
click at [740, 322] on body "**********" at bounding box center [596, 327] width 1193 height 654
click at [500, 319] on body "**********" at bounding box center [596, 327] width 1193 height 654
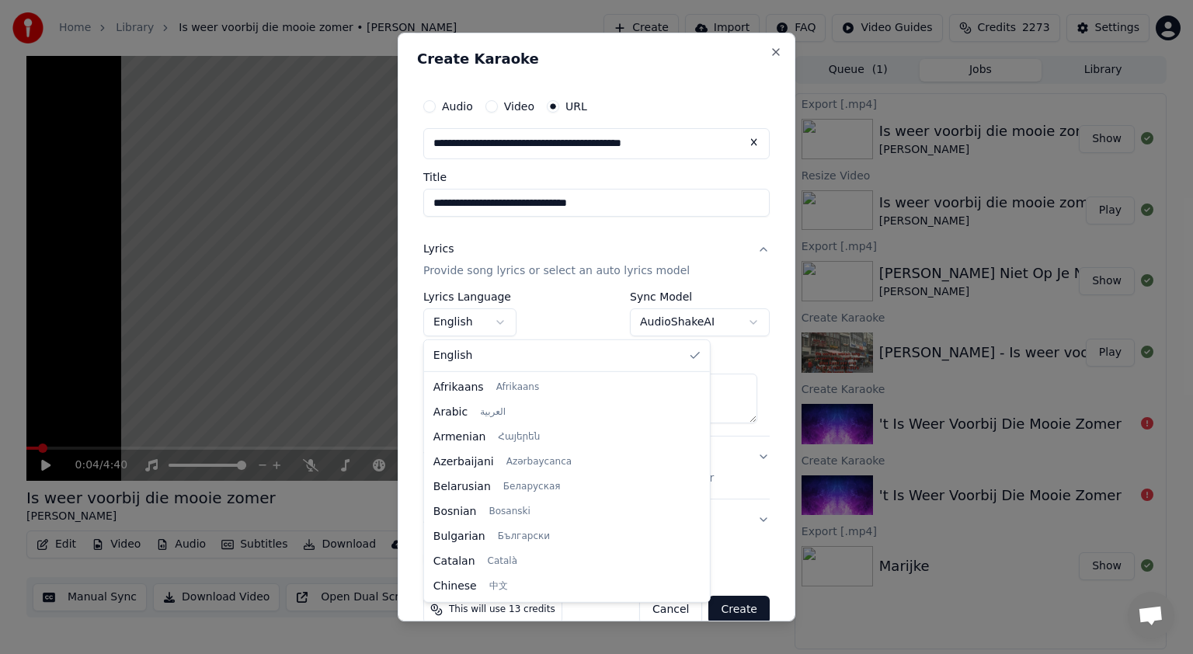
click at [500, 319] on body "**********" at bounding box center [596, 327] width 1193 height 654
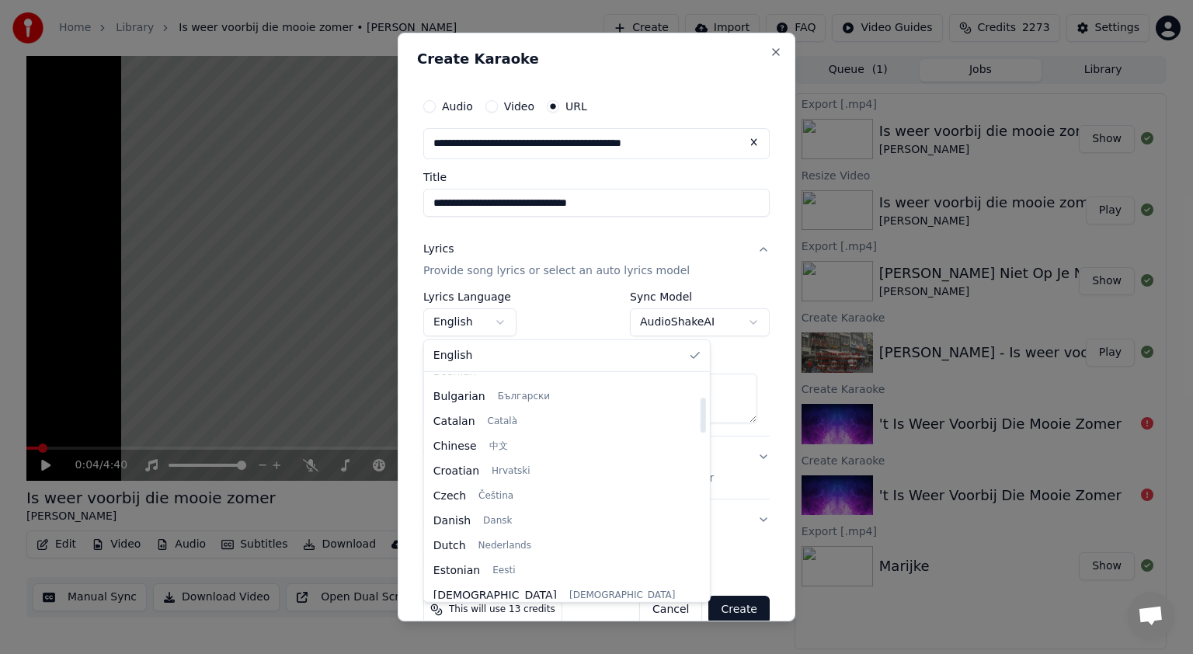
drag, startPoint x: 596, startPoint y: 402, endPoint x: 592, endPoint y: 424, distance: 22.1
click at [700, 424] on div at bounding box center [702, 415] width 5 height 35
select select "**"
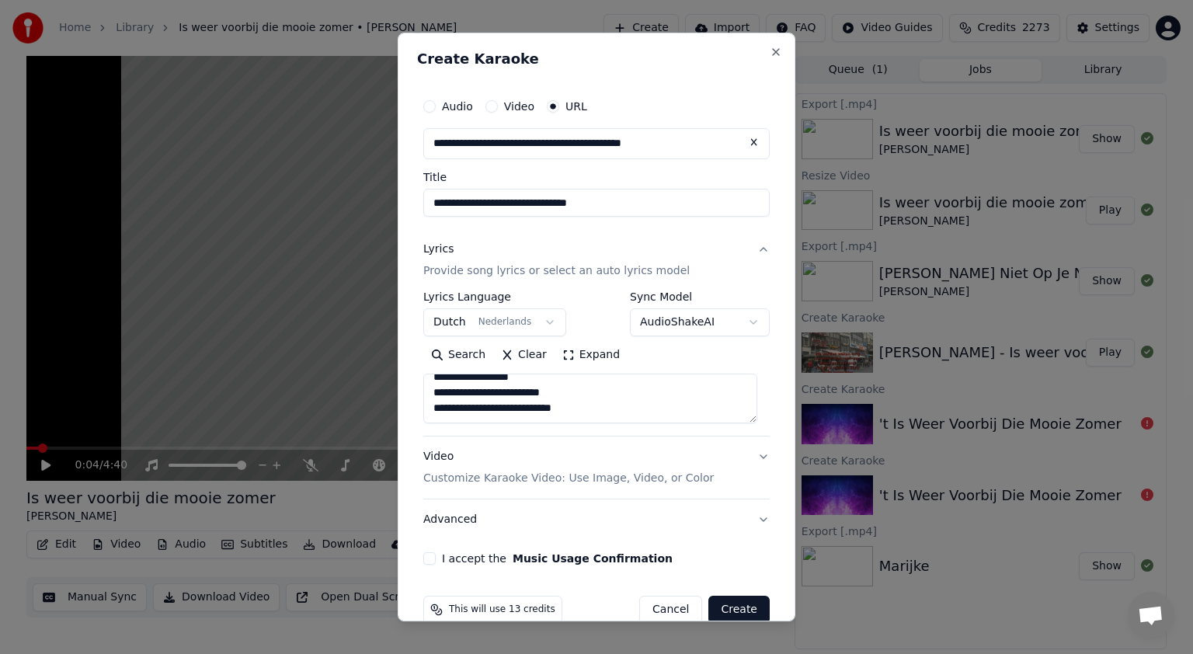
click at [430, 558] on button "I accept the Music Usage Confirmation" at bounding box center [429, 558] width 12 height 12
click at [730, 608] on button "Create" at bounding box center [739, 610] width 61 height 28
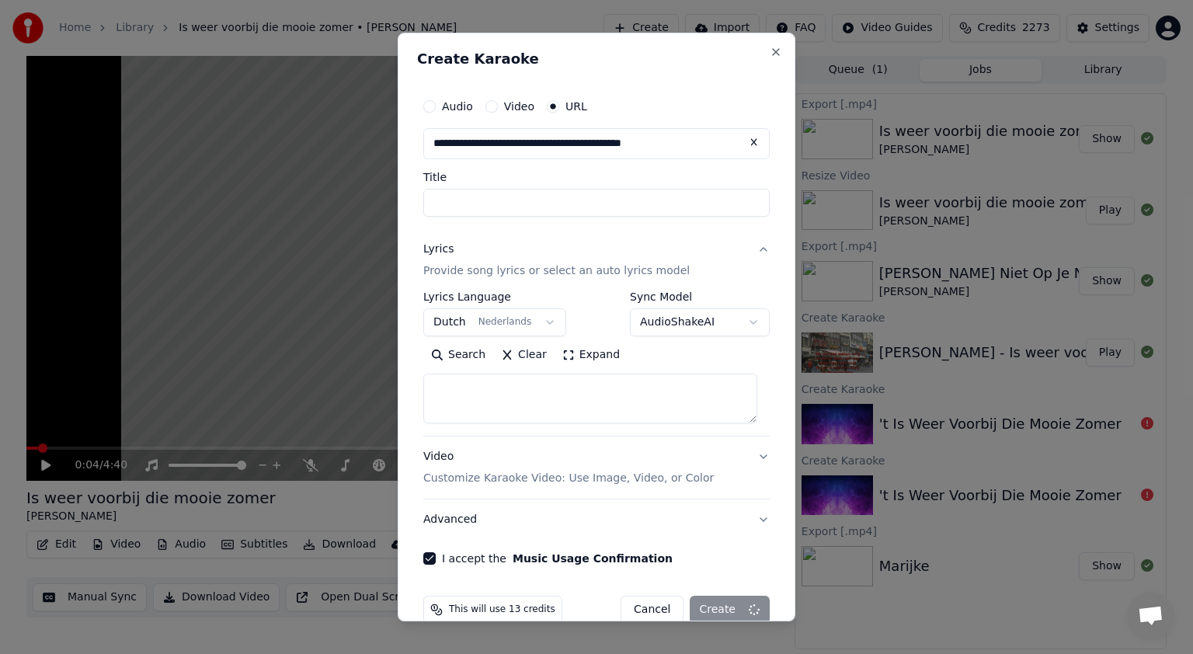
select select
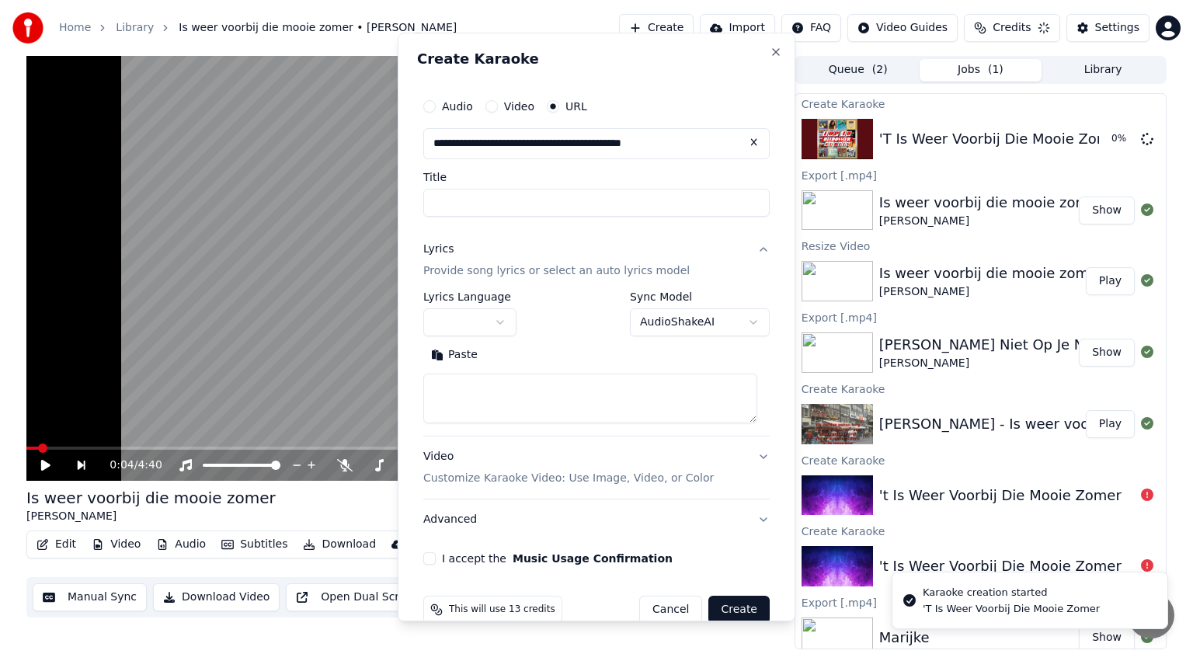
scroll to position [0, 0]
